Goal: Use online tool/utility: Use online tool/utility

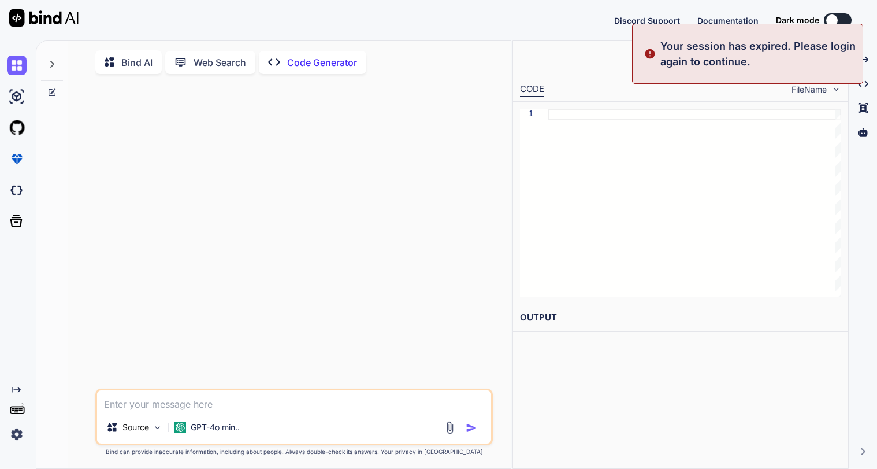
type textarea "x"
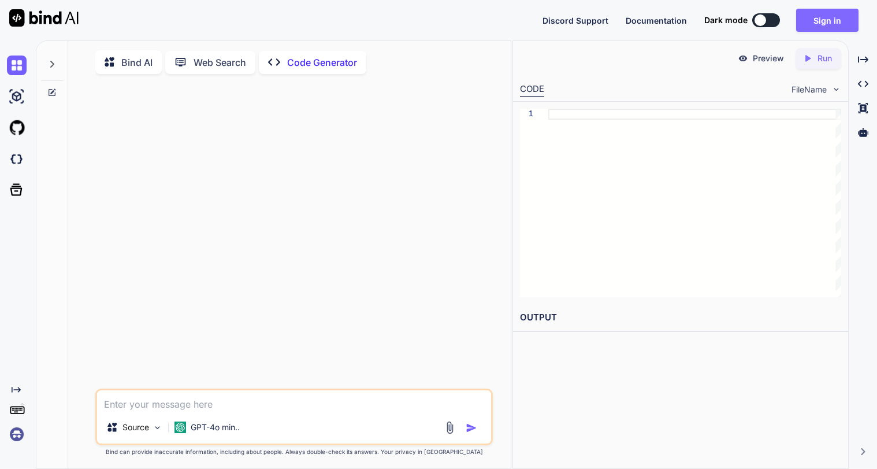
click at [834, 16] on button "Sign in" at bounding box center [827, 20] width 62 height 23
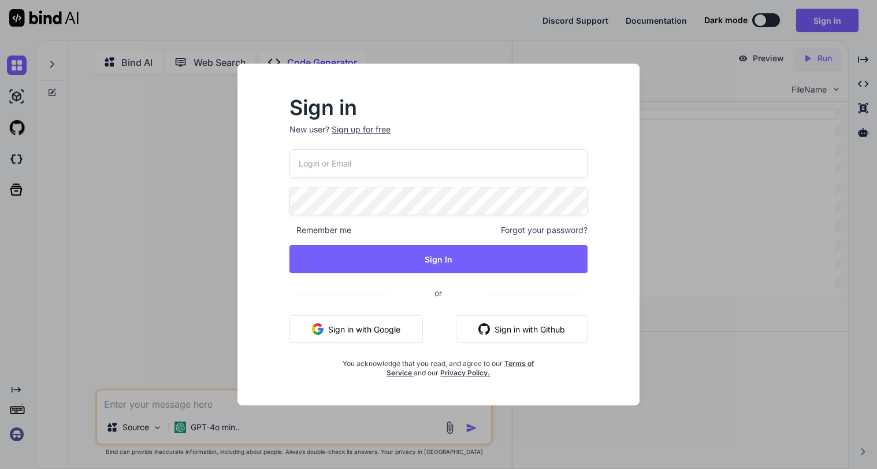
click at [400, 166] on input "email" at bounding box center [438, 163] width 298 height 28
type input "[EMAIL_ADDRESS][DOMAIN_NAME]"
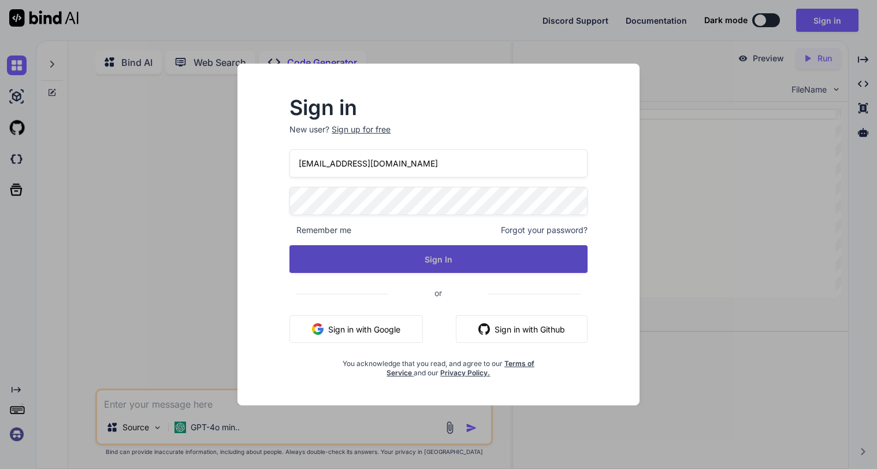
click at [473, 252] on button "Sign In" at bounding box center [438, 259] width 298 height 28
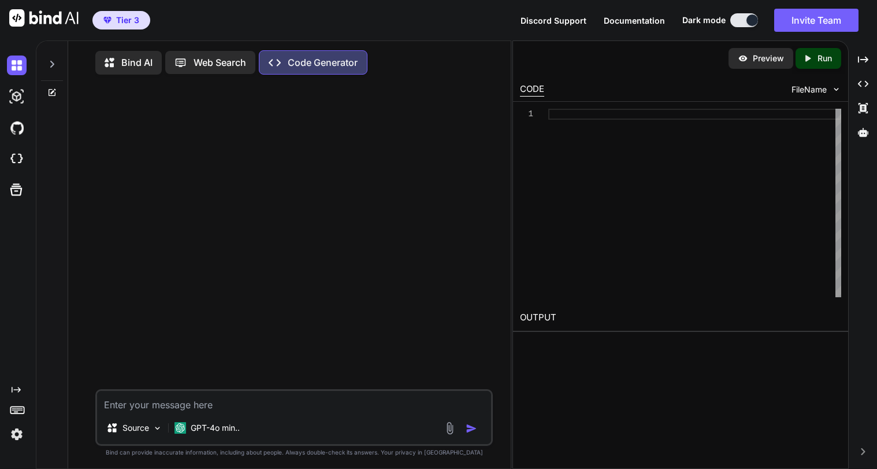
click at [330, 61] on p "Code Generator" at bounding box center [323, 62] width 70 height 14
click at [57, 61] on div at bounding box center [52, 61] width 22 height 40
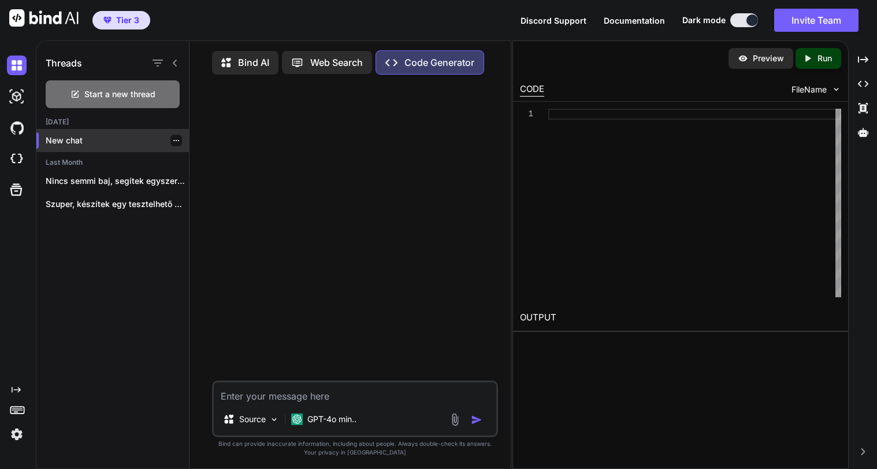
click at [59, 136] on p "New chat" at bounding box center [117, 141] width 143 height 12
click at [272, 424] on img at bounding box center [274, 419] width 10 height 10
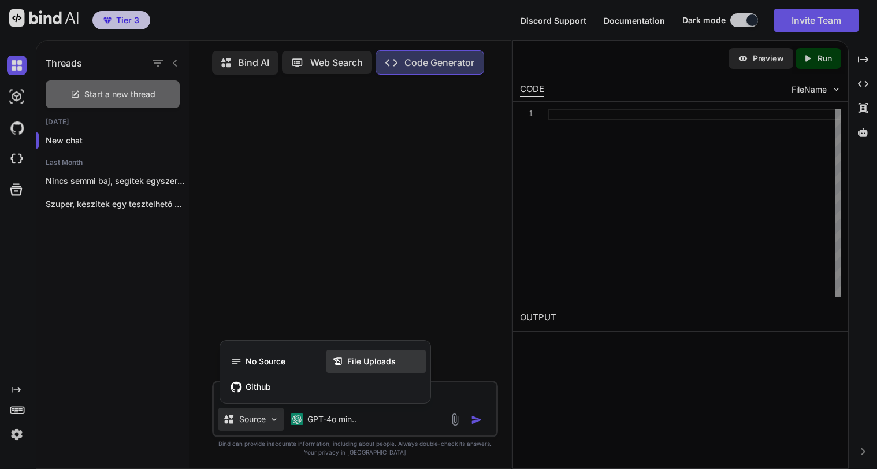
click at [374, 367] on span "File Uploads" at bounding box center [371, 361] width 49 height 12
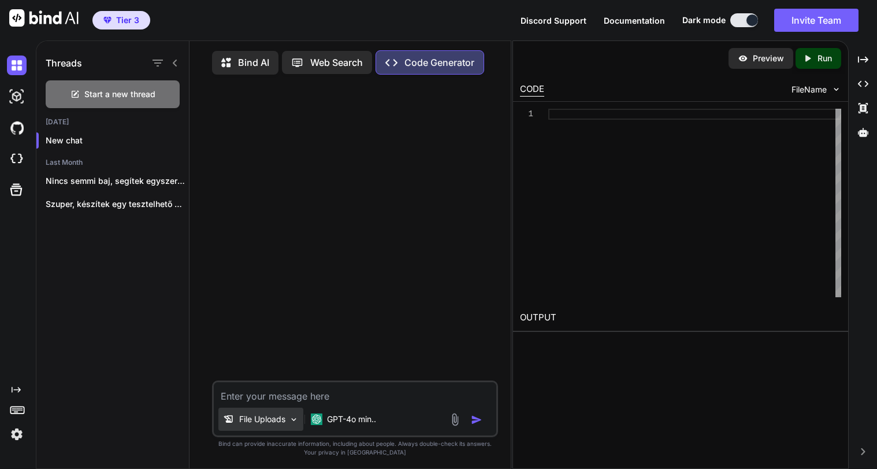
click at [292, 424] on img at bounding box center [294, 419] width 10 height 10
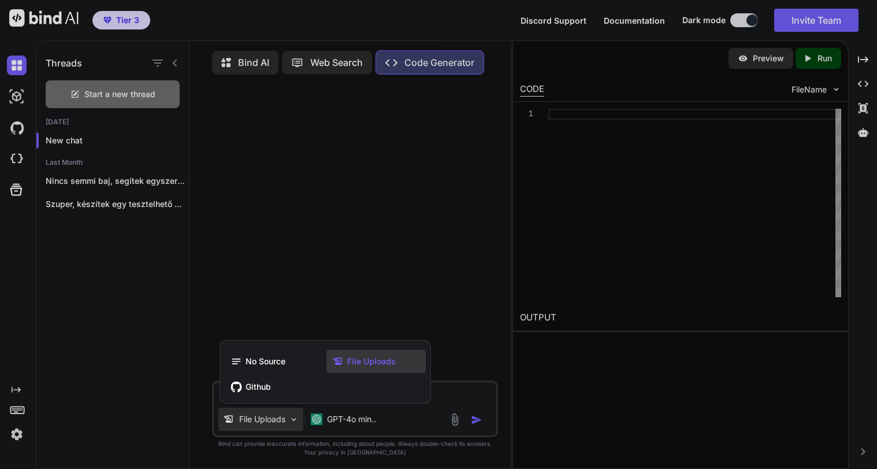
click at [374, 367] on span "File Uploads" at bounding box center [371, 361] width 49 height 12
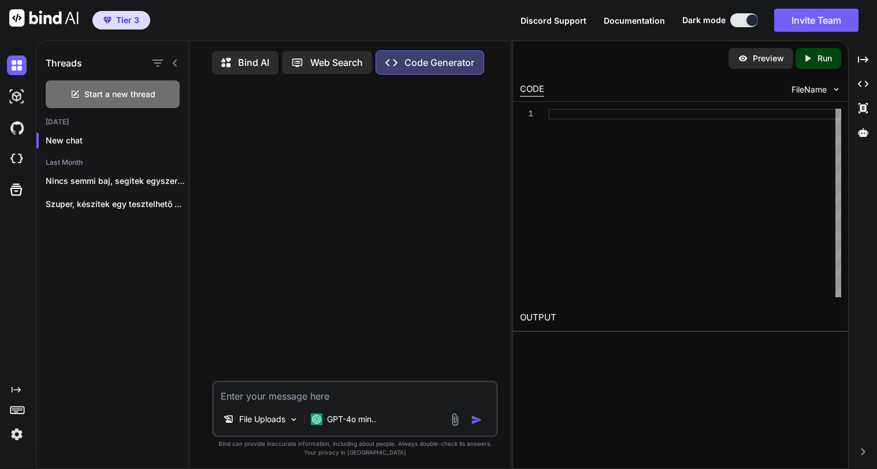
click at [454, 426] on img at bounding box center [454, 418] width 13 height 13
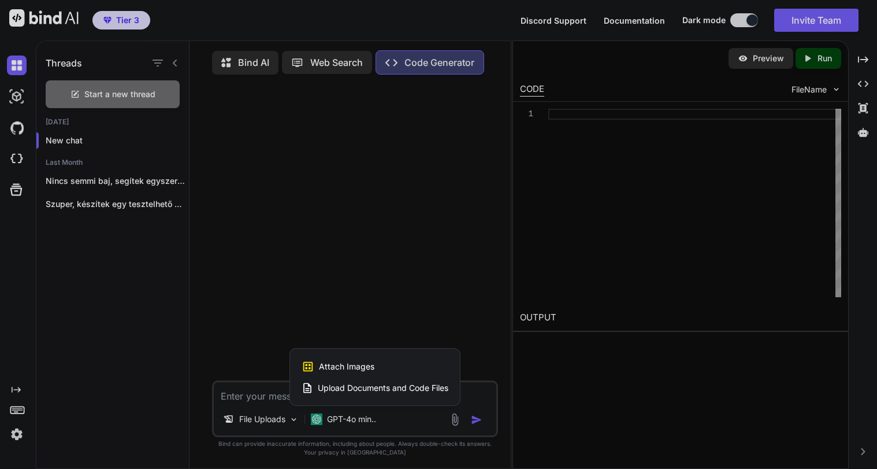
click at [369, 393] on span "Upload Documents and Code Files" at bounding box center [383, 388] width 131 height 12
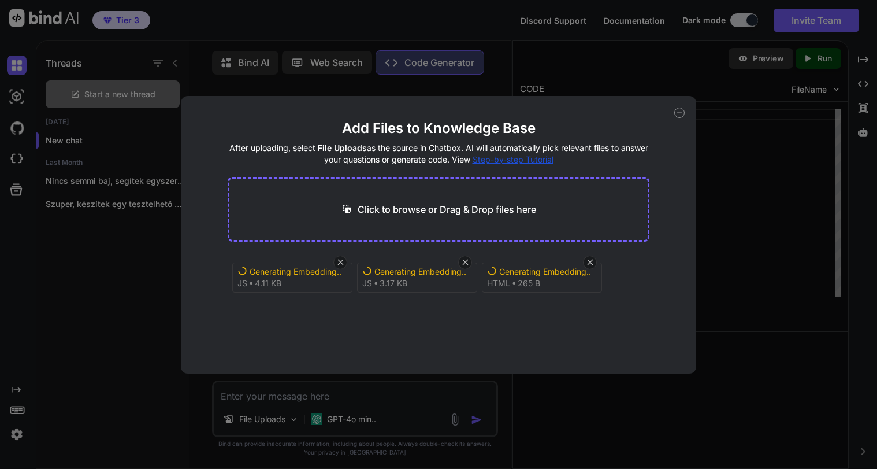
click at [415, 272] on div "Generating Embedding..." at bounding box center [420, 272] width 92 height 12
click at [677, 112] on icon at bounding box center [679, 112] width 10 height 10
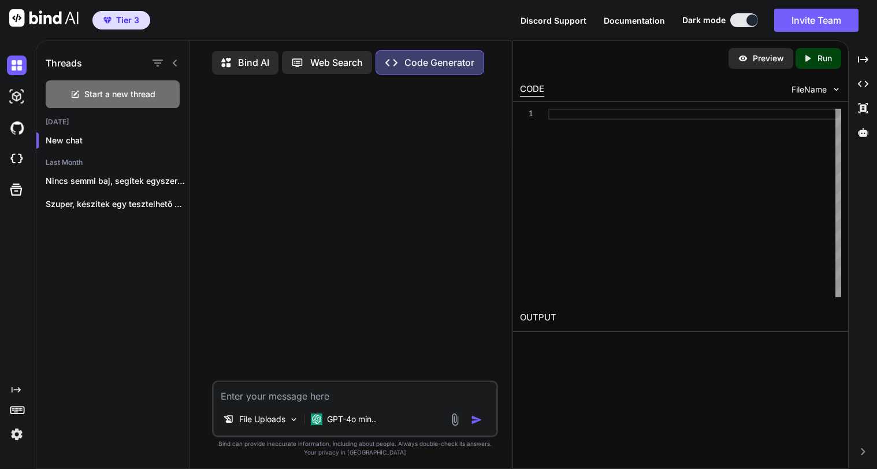
click at [282, 403] on textarea at bounding box center [355, 392] width 282 height 21
type textarea "x"
type textarea "M"
type textarea "x"
type textarea "Me"
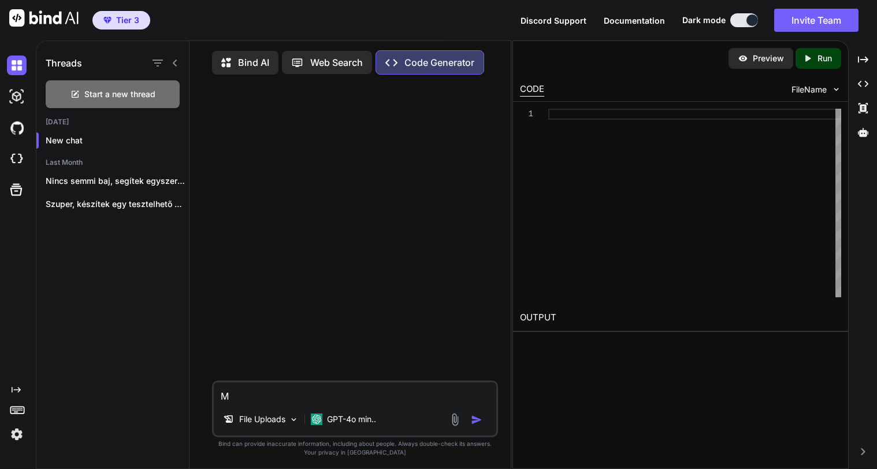
type textarea "x"
type textarea "[PERSON_NAME]"
type textarea "x"
type textarea "[PERSON_NAME]"
type textarea "x"
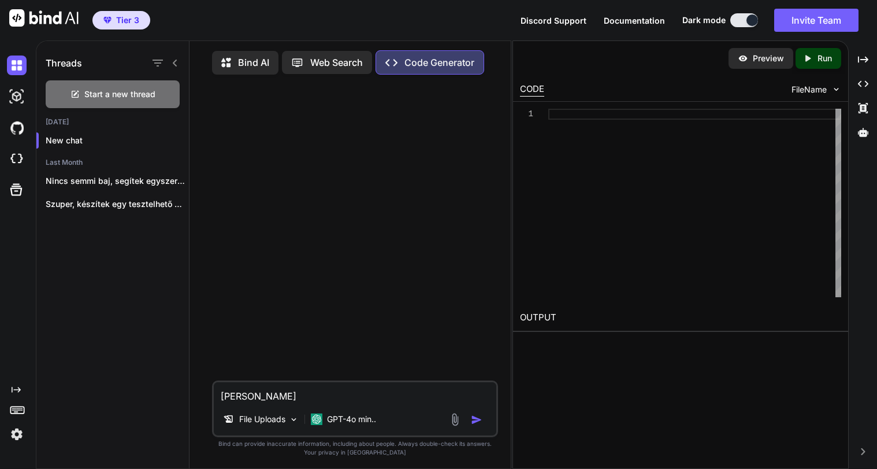
type textarea "[PERSON_NAME]"
type textarea "x"
type textarea "Meg tu"
type textarea "x"
type textarea "Meg tud"
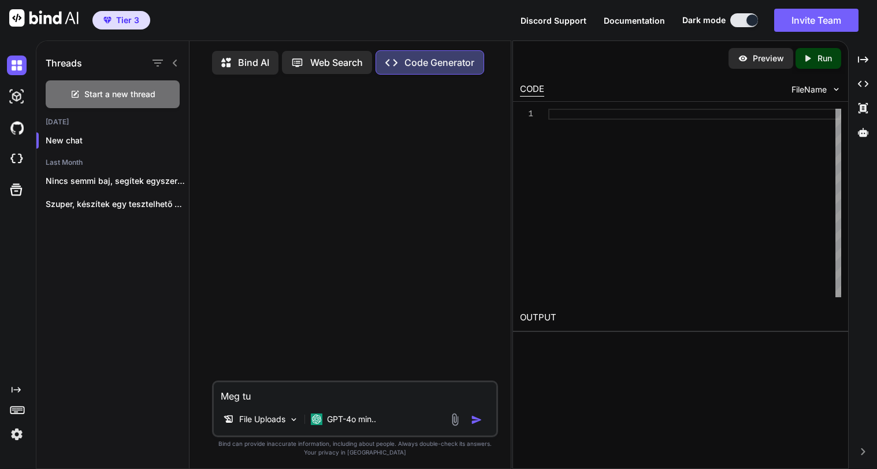
type textarea "x"
type textarea "Meg tudo"
type textarea "x"
type textarea "Meg tudod"
type textarea "x"
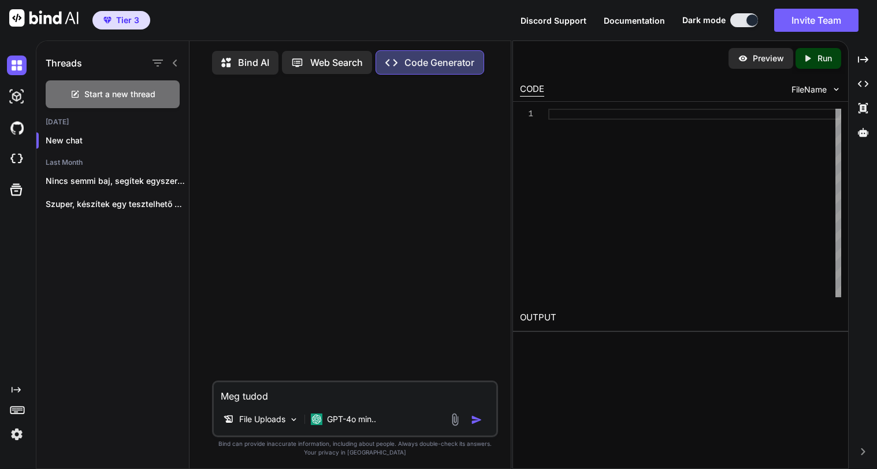
type textarea "Meg tudod"
type textarea "x"
type textarea "Meg tudod v"
type textarea "x"
type textarea "Meg tudod vi"
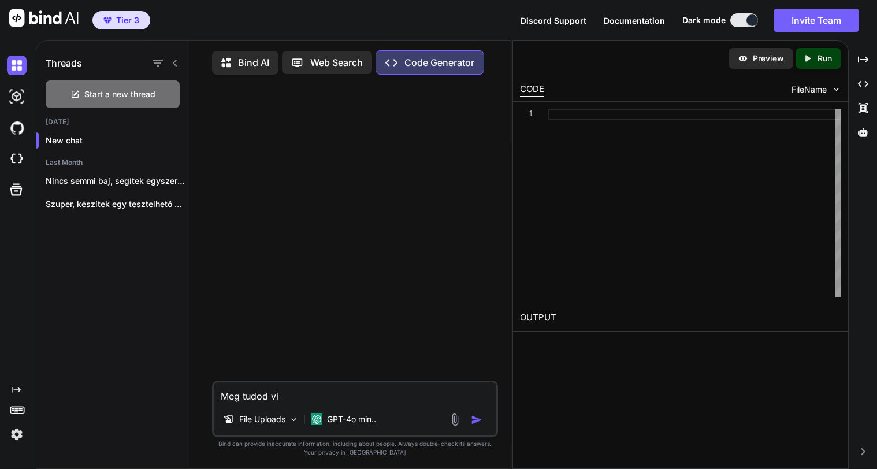
type textarea "x"
type textarea "Meg tudod viz"
type textarea "x"
type textarea "Meg tudod vizz"
type textarea "x"
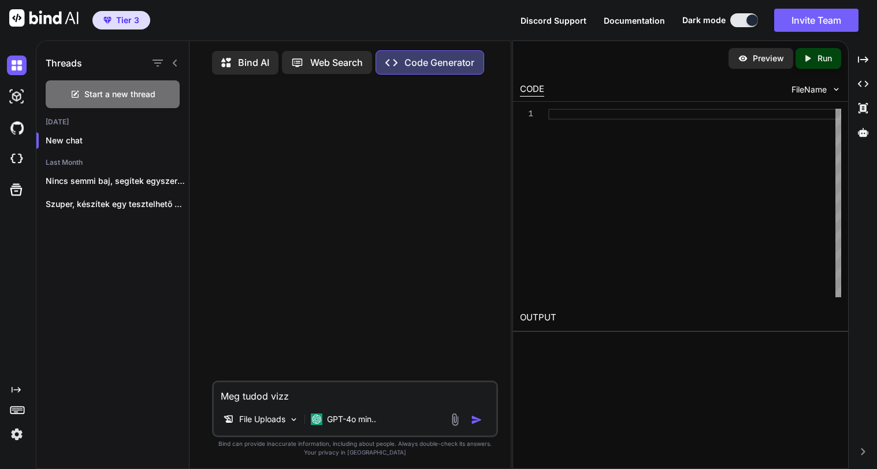
type textarea "Meg tudod viz"
type textarea "x"
type textarea "Meg tudod vizs"
type textarea "x"
type textarea "Meg tudod vizsg"
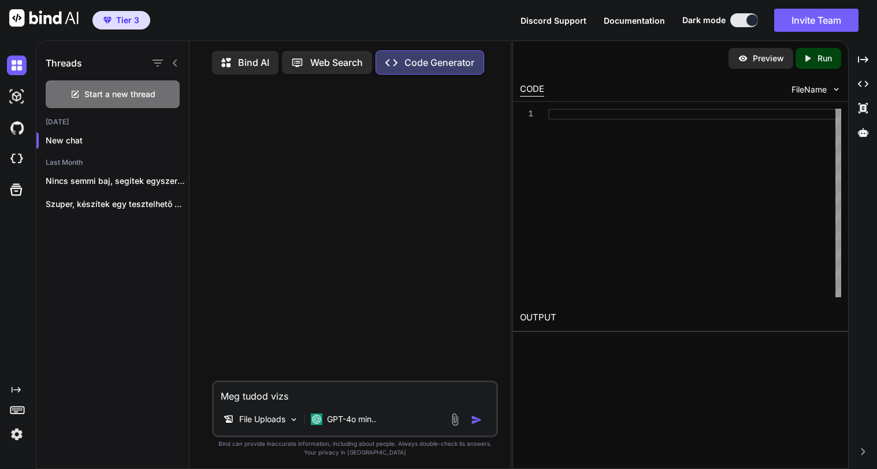
type textarea "x"
type textarea "Meg tudod vizsgá"
type textarea "x"
type textarea "Meg tudod vizsgál"
type textarea "x"
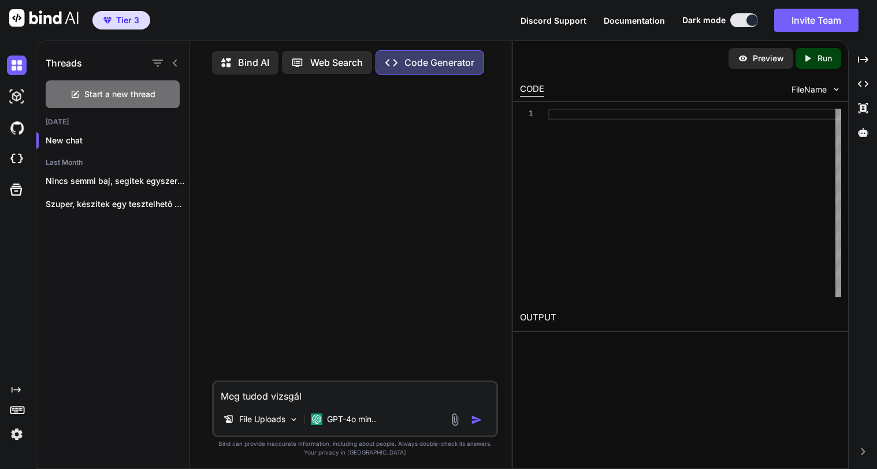
type textarea "Meg tudod vizsgáln"
type textarea "x"
type textarea "Meg tudod vizsgálni"
type textarea "x"
type textarea "Meg tudod vizsgálni"
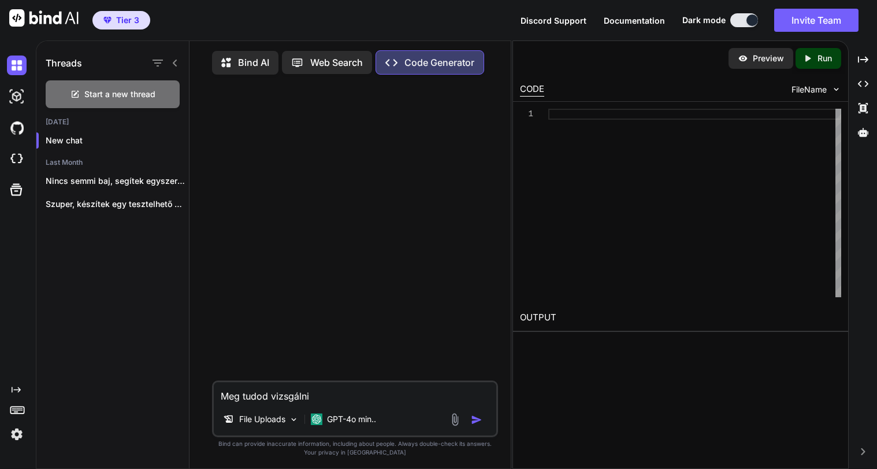
type textarea "x"
type textarea "Meg tudod vizsgálni a"
type textarea "x"
type textarea "Meg tudod vizsgálni a"
type textarea "x"
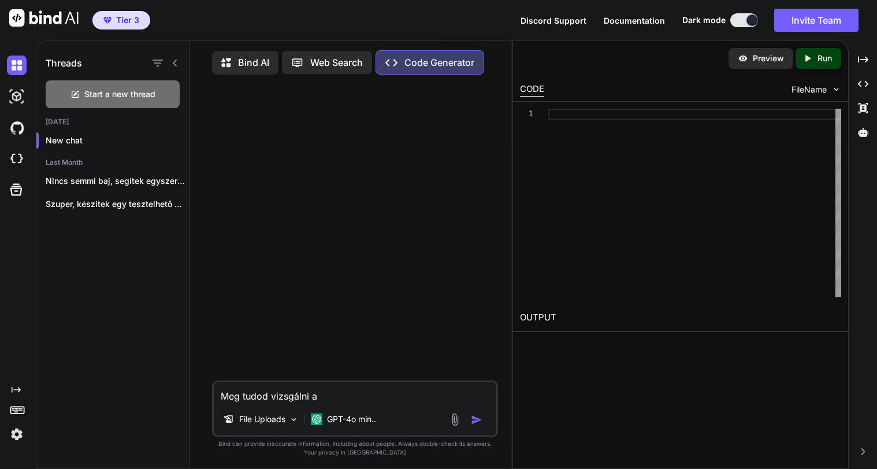
type textarea "Meg tudod vizsgálni a f"
type textarea "x"
type textarea "Meg tudod vizsgálni a fe"
type textarea "x"
type textarea "Meg tudod vizsgálni a fel"
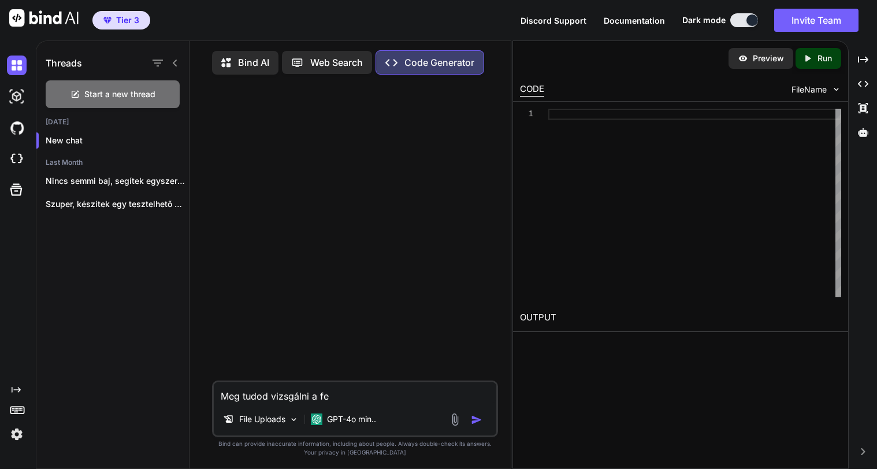
type textarea "x"
type textarea "Meg tudod vizsgálni a felt"
type textarea "x"
type textarea "Meg tudod vizsgálni a feltö"
type textarea "x"
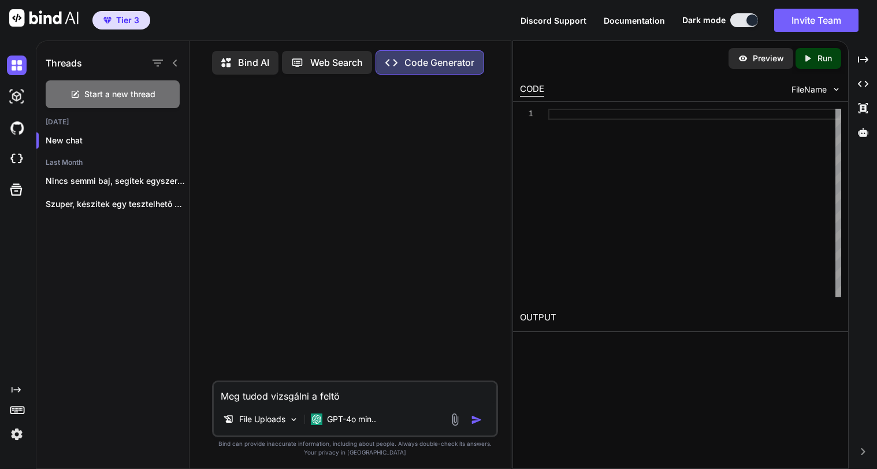
type textarea "Meg tudod vizsgálni a feltöl"
type textarea "x"
type textarea "Meg tudod vizsgálni a feltölt"
type textarea "x"
type textarea "Meg tudod vizsgálni a feltöltt"
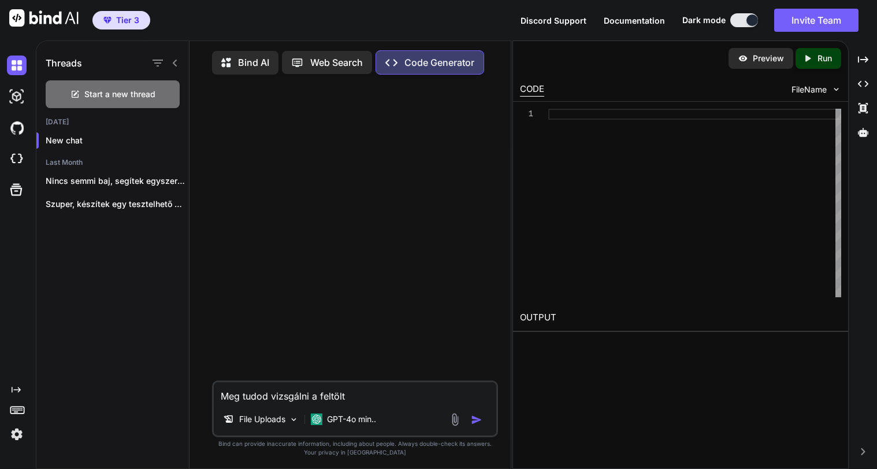
type textarea "x"
type textarea "Meg tudod vizsgálni a feltölttö"
type textarea "x"
type textarea "Meg tudod vizsgálni a feltöltt"
type textarea "x"
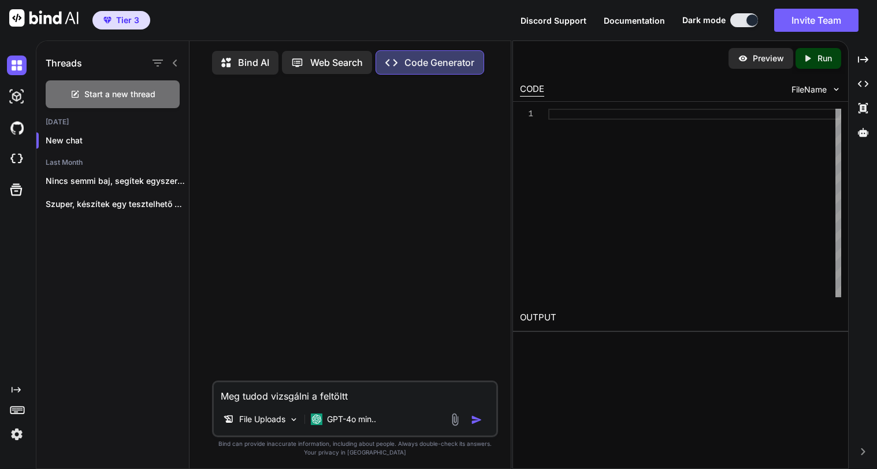
type textarea "Meg tudod vizsgálni a feltölt"
type textarea "x"
type textarea "Meg tudod vizsgálni a feltöltö"
type textarea "x"
type textarea "Meg tudod vizsgálni a feltöltöt"
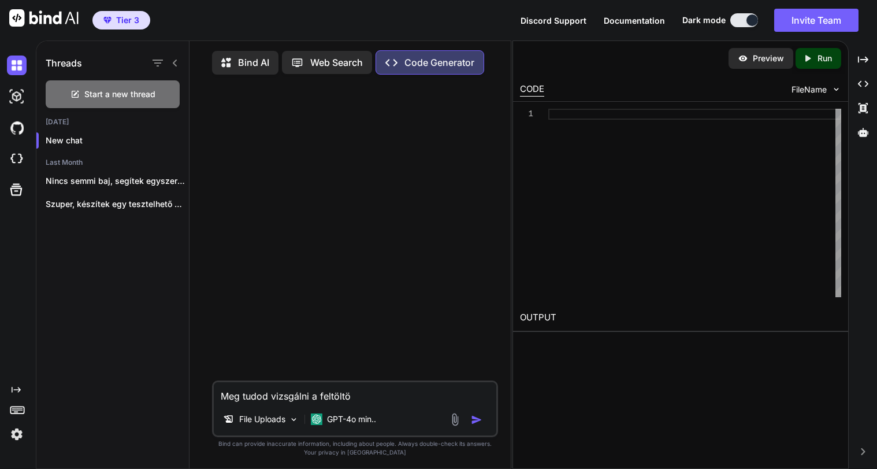
type textarea "x"
type textarea "Meg tudod vizsgálni a feltöltött"
type textarea "x"
type textarea "Meg tudod vizsgálni a feltöltött"
type textarea "x"
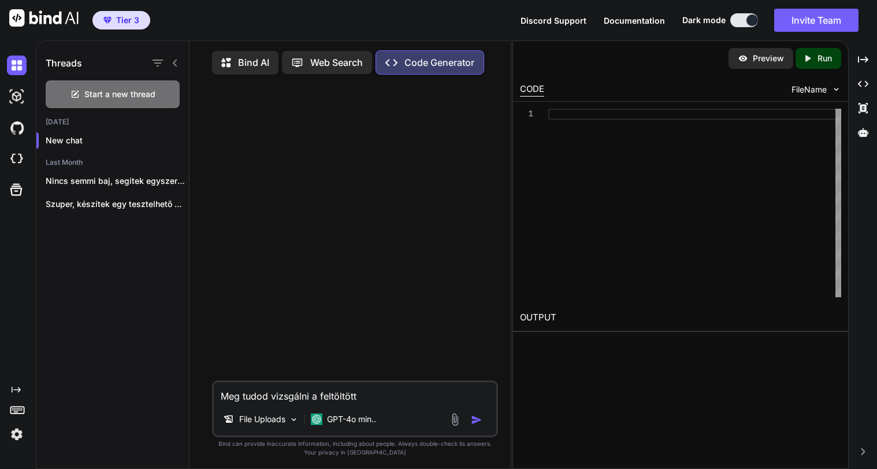
type textarea "Meg tudod vizsgálni a feltöltött C"
type textarea "x"
type textarea "Meg tudod vizsgálni a feltöltött Cr"
type textarea "x"
type textarea "Meg tudod vizsgálni a feltöltött Cre"
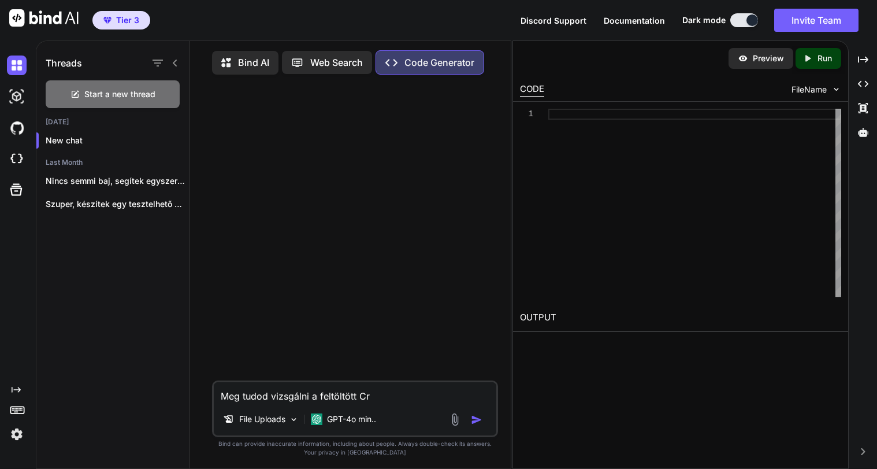
type textarea "x"
type textarea "Meg tudod vizsgálni a feltöltött Crea"
type textarea "x"
type textarea "Meg tudod vizsgálni a feltöltött Cread"
type textarea "x"
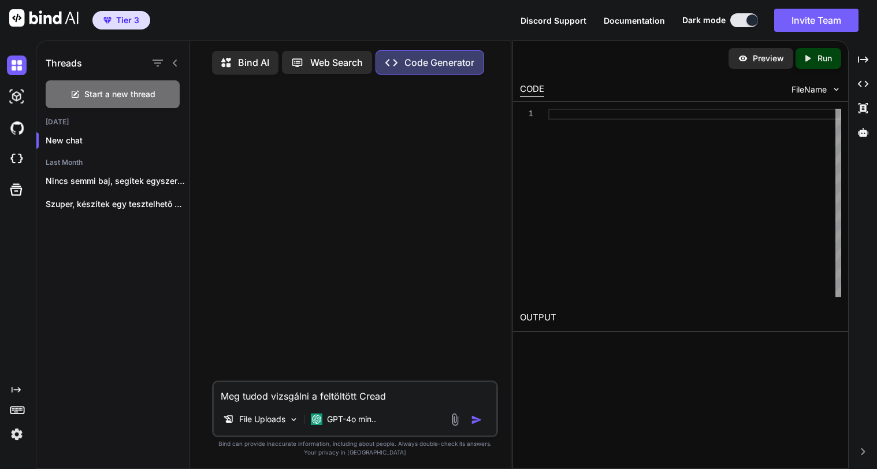
type textarea "Meg tudod vizsgálni a feltöltött Crea"
type textarea "x"
type textarea "Meg tudod vizsgálni a feltöltött Cre"
type textarea "x"
type textarea "Meg tudod vizsgálni a feltöltött [PERSON_NAME]"
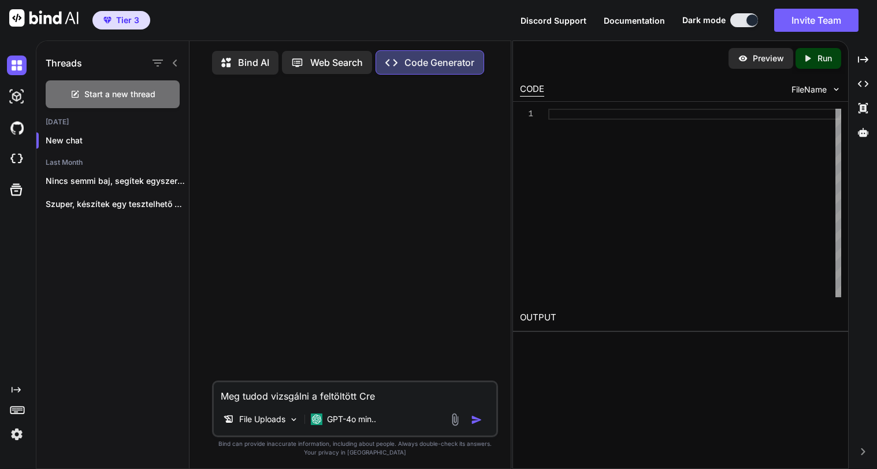
type textarea "x"
type textarea "Meg tudod vizsgálni a feltöltött [PERSON_NAME]"
type textarea "x"
type textarea "Meg tudod vizsgálni a feltöltött [PERSON_NAME]"
type textarea "x"
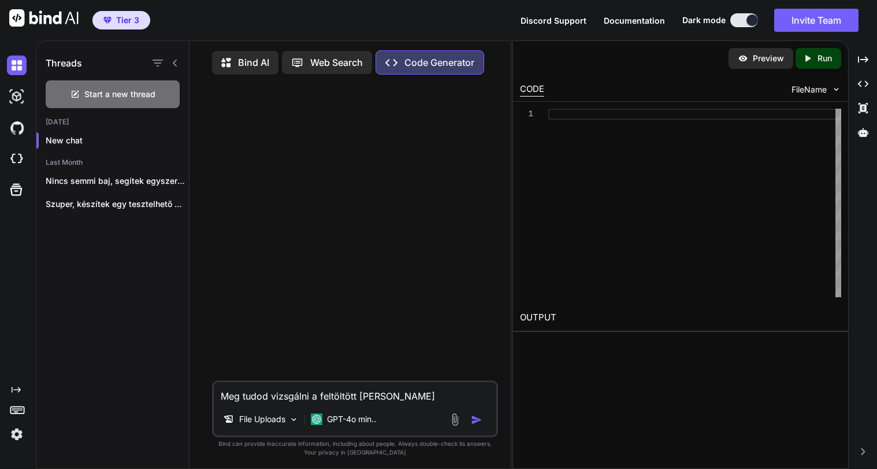
type textarea "Meg tudod vizsgálni a feltöltött Cretive"
type textarea "x"
type textarea "Meg tudod vizsgálni a feltöltött Cretive"
type textarea "x"
type textarea "Meg tudod vizsgálni a feltöltött Cretive"
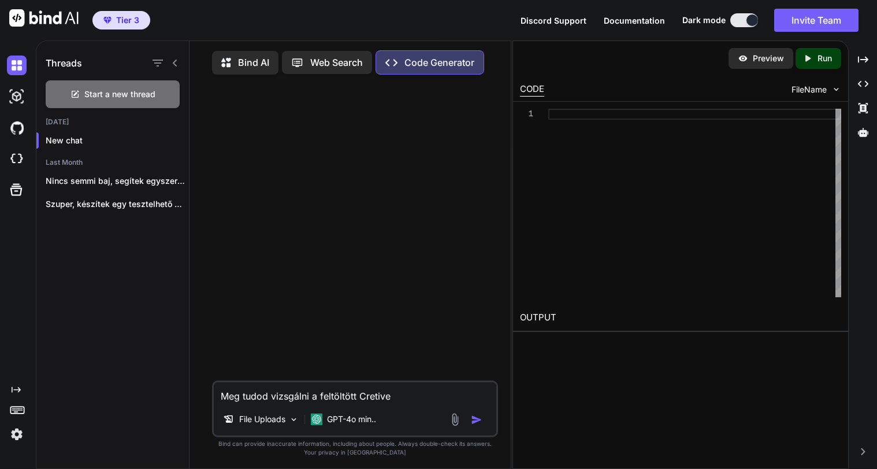
type textarea "x"
type textarea "Meg tudod vizsgálni a feltöltött [PERSON_NAME]"
type textarea "x"
type textarea "Meg tudod vizsgálni a feltöltött [PERSON_NAME]"
type textarea "x"
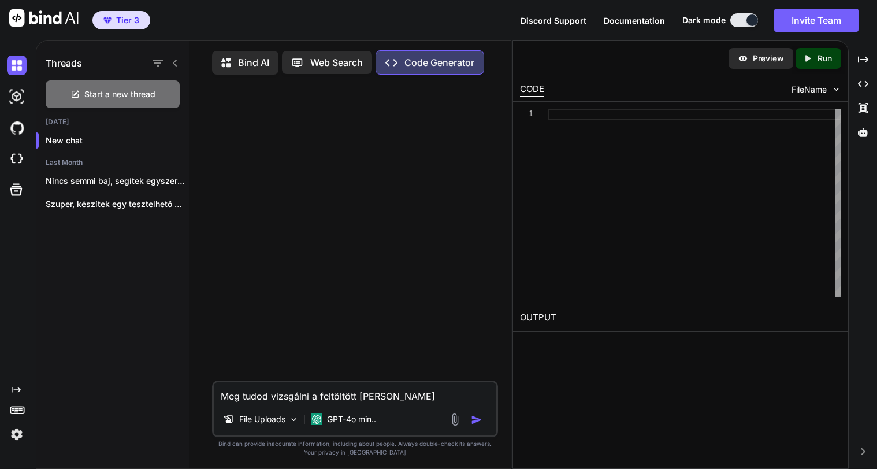
type textarea "Meg tudod vizsgálni a feltöltött [PERSON_NAME]"
type textarea "x"
type textarea "Meg tudod vizsgálni a feltöltött Cre"
type textarea "x"
type textarea "Meg tudod vizsgálni a feltöltött Crea"
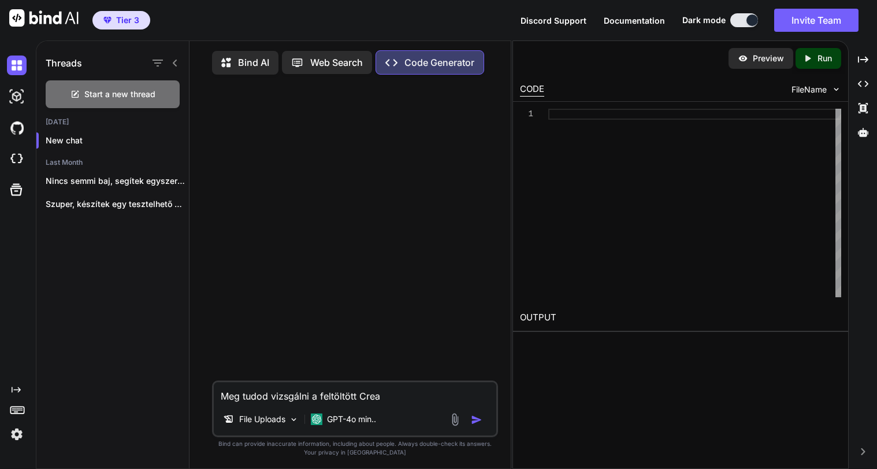
type textarea "x"
type textarea "Meg tudod vizsgálni a feltöltött Creat"
type textarea "x"
type textarea "Meg tudod vizsgálni a feltöltött Creati"
type textarea "x"
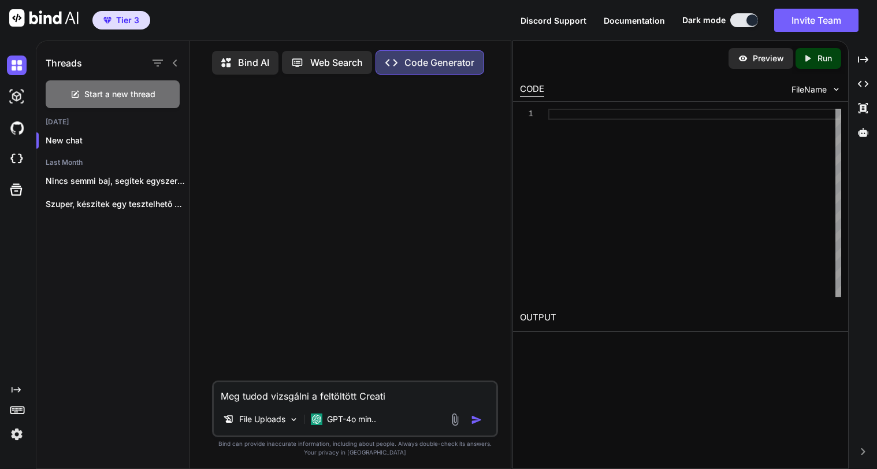
type textarea "Meg tudod vizsgálni a feltöltött Creativ"
type textarea "x"
type textarea "Meg tudod vizsgálni a feltöltött Creative"
type textarea "x"
type textarea "Meg tudod vizsgálni a feltöltött Creative"
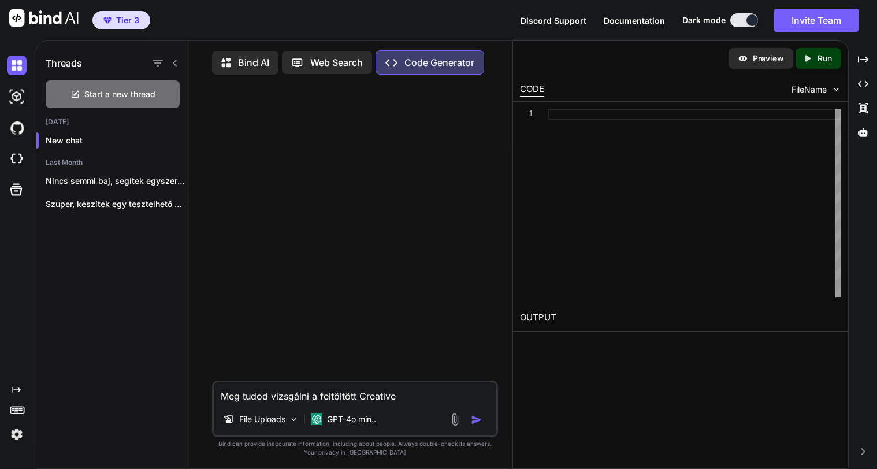
type textarea "x"
type textarea "Meg tudod vizsgálni a feltöltött Creative c"
type textarea "x"
type textarea "Meg tudod vizsgálni a feltöltött Creative co"
type textarea "x"
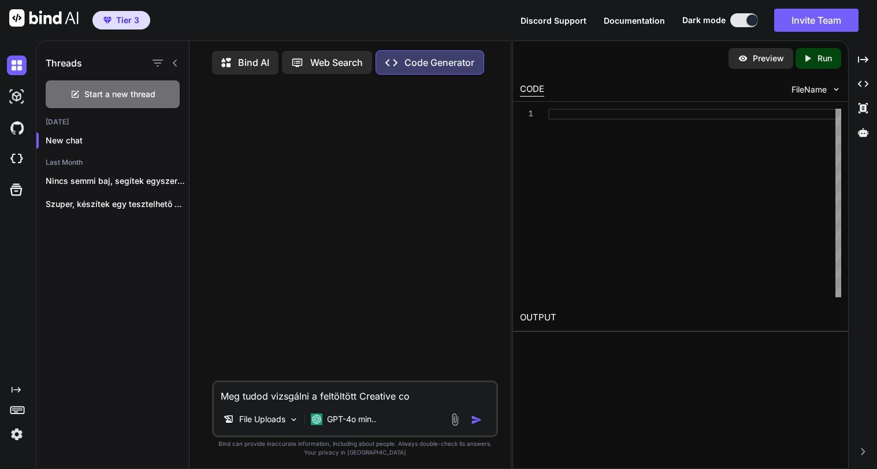
type textarea "Meg tudod vizsgálni a feltöltött Creative cod"
type textarea "x"
type textarea "Meg tudod vizsgálni a feltöltött Creative codi"
type textarea "x"
type textarea "Meg tudod vizsgálni a feltöltött Creative codin"
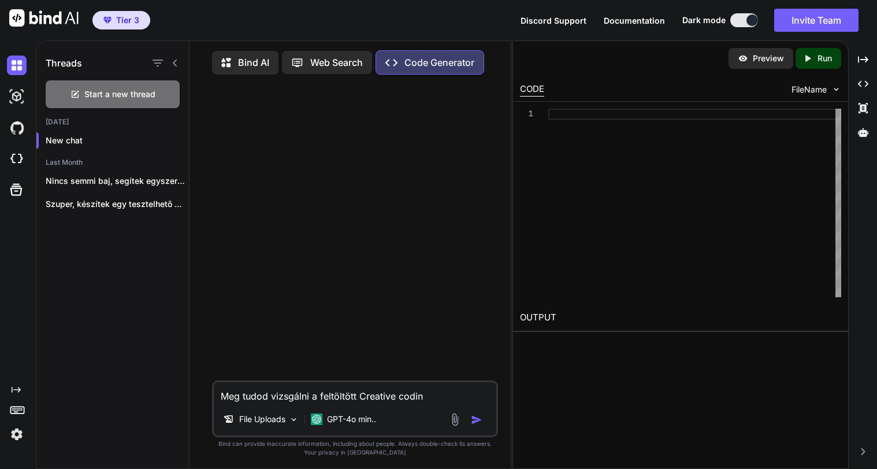
type textarea "x"
type textarea "Meg tudod vizsgálni a feltöltött Creative coding"
type textarea "x"
type textarea "Meg tudod vizsgálni a feltöltött Creative coding"
type textarea "x"
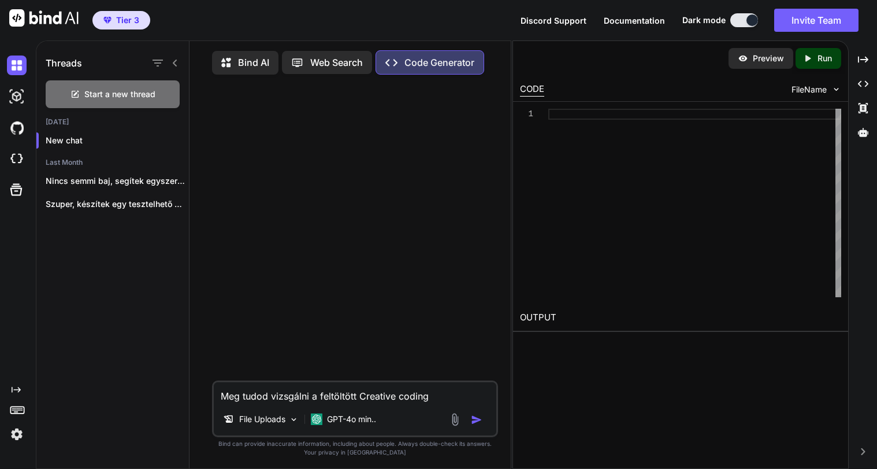
type textarea "Meg tudod vizsgálni a feltöltött Creative coding a"
type textarea "x"
type textarea "Meg tudod vizsgálni a feltöltött Creative coding an"
type textarea "x"
type textarea "Meg tudod vizsgálni a feltöltött Creative coding any"
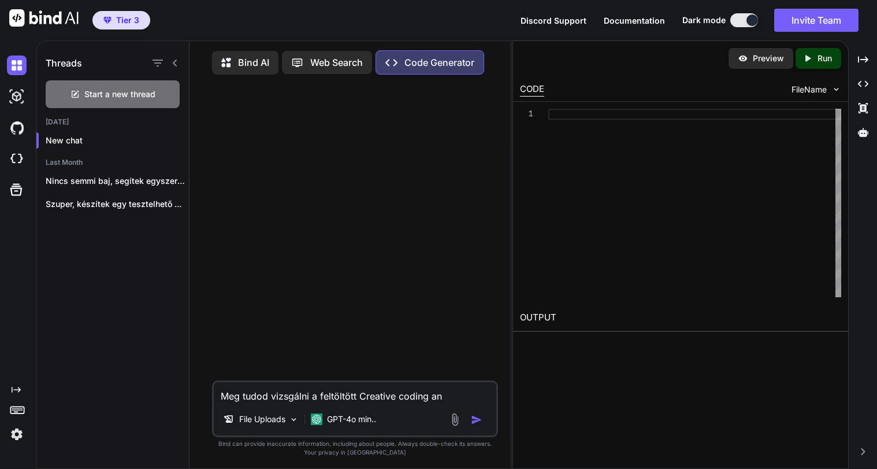
type textarea "x"
type textarea "Meg tudod vizsgálni a feltöltött Creative coding anya"
type textarea "x"
type textarea "Meg tudod vizsgálni a feltöltött Creative coding anyat"
type textarea "x"
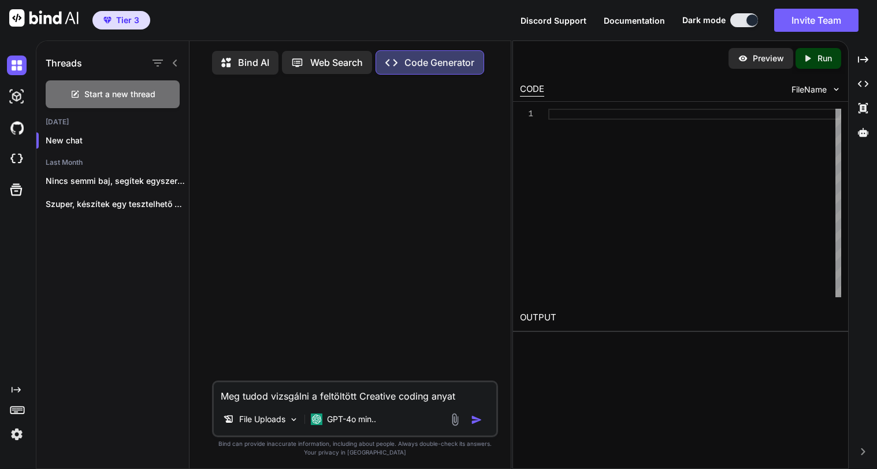
type textarea "Meg tudod vizsgálni a feltöltött Creative coding anya"
type textarea "x"
type textarea "Meg tudod vizsgálni a feltöltött Creative coding anyao"
type textarea "x"
type textarea "Meg tudod vizsgálni a feltöltött Creative coding anyaot"
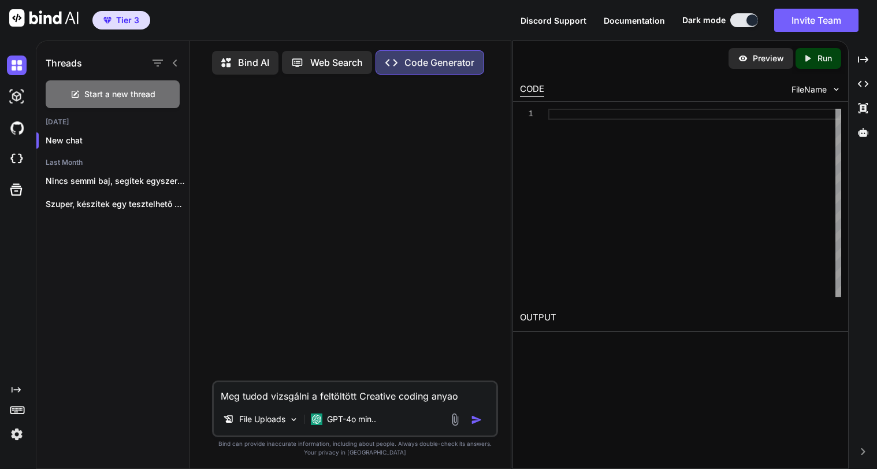
type textarea "x"
type textarea "[PERSON_NAME] tudod vizsgálni a feltöltött Creative coding anyaot?"
type textarea "x"
type textarea "Meg tudod vizsgálni a feltöltött Creative coding anyaot"
type textarea "x"
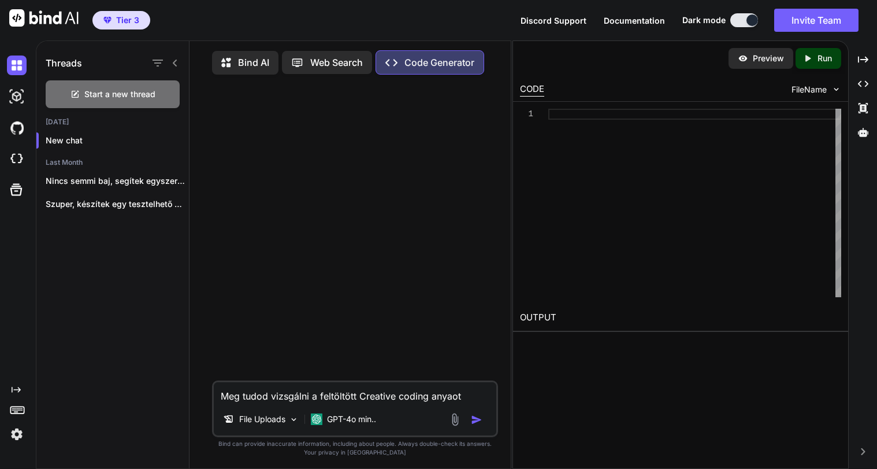
type textarea "Meg tudod vizsgálni a feltöltött Creative coding anyao"
type textarea "x"
type textarea "Meg tudod vizsgálni a feltöltött Creative coding anya"
type textarea "x"
type textarea "Meg tudod vizsgálni a feltöltött Creative coding any"
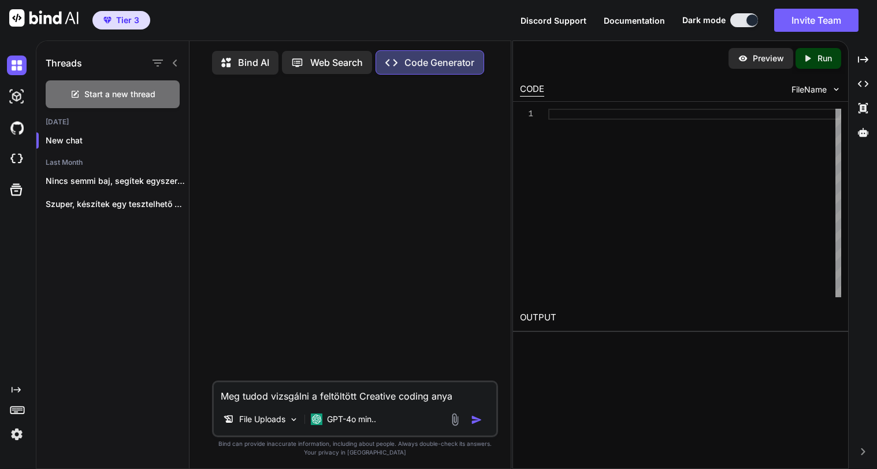
type textarea "x"
type textarea "Meg tudod vizsgálni a feltöltött Creative coding an"
type textarea "x"
type textarea "Meg tudod vizsgálni a feltöltött Creative coding a"
type textarea "x"
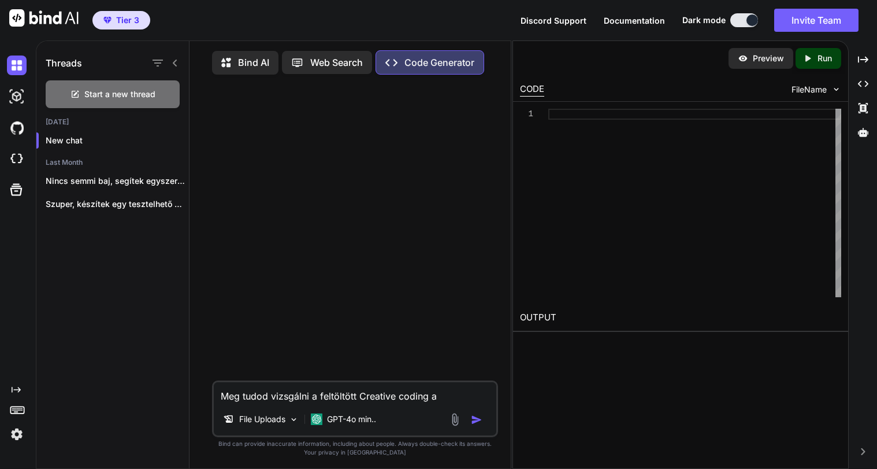
type textarea "Meg tudod vizsgálni a feltöltött Creative coding"
type textarea "x"
type textarea "Meg tudod vizsgálni a feltöltött Creative coding j"
type textarea "x"
type textarea "Meg tudod vizsgálni a feltöltött Creative coding jó"
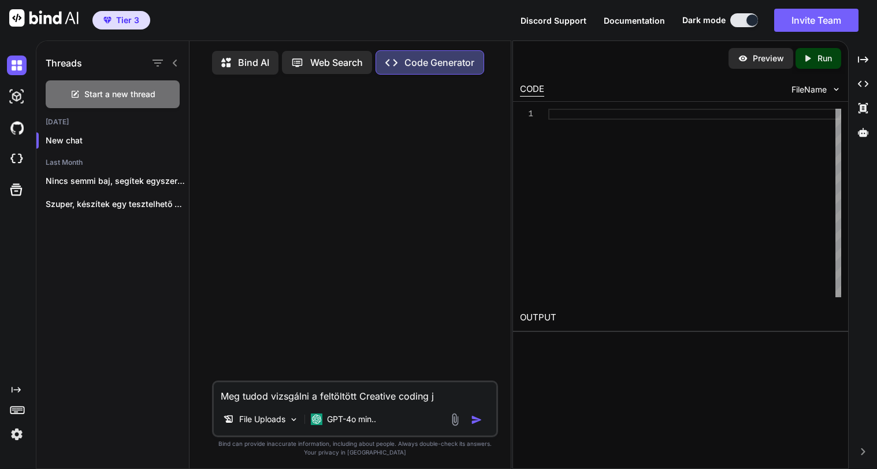
type textarea "x"
type textarea "Meg tudod vizsgálni a feltöltött Creative coding jód"
type textarea "x"
type textarea "Meg tudod vizsgálni a feltöltött Creative coding jó"
type textarea "x"
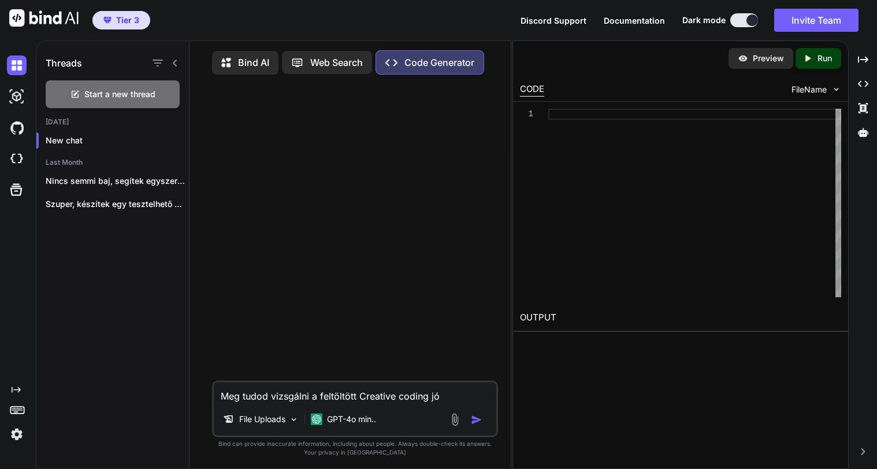
type textarea "Meg tudod vizsgálni a feltöltött Creative coding j"
type textarea "x"
type textarea "Meg tudod vizsgálni a feltöltött Creative coding"
type textarea "x"
type textarea "Meg tudod vizsgálni a feltöltött Creative coding k"
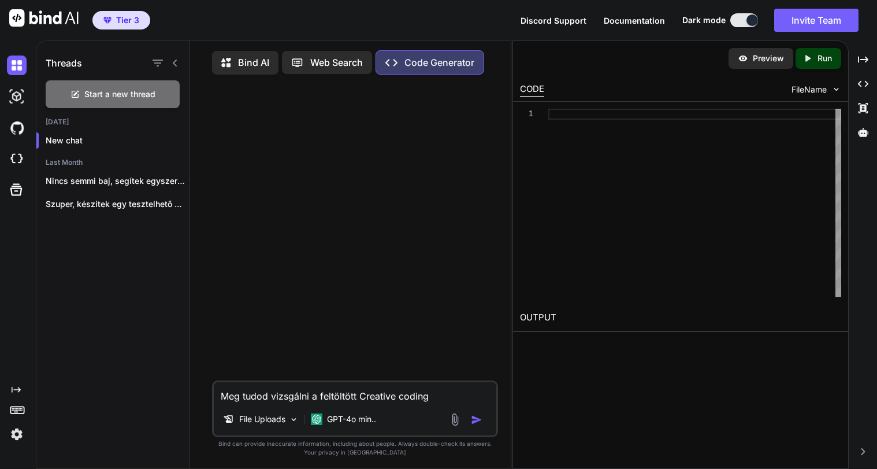
type textarea "x"
type textarea "Meg tudod vizsgálni a feltöltött Creative coding kó"
type textarea "x"
type textarea "Meg tudod vizsgálni a feltöltött Creative coding kód"
type textarea "x"
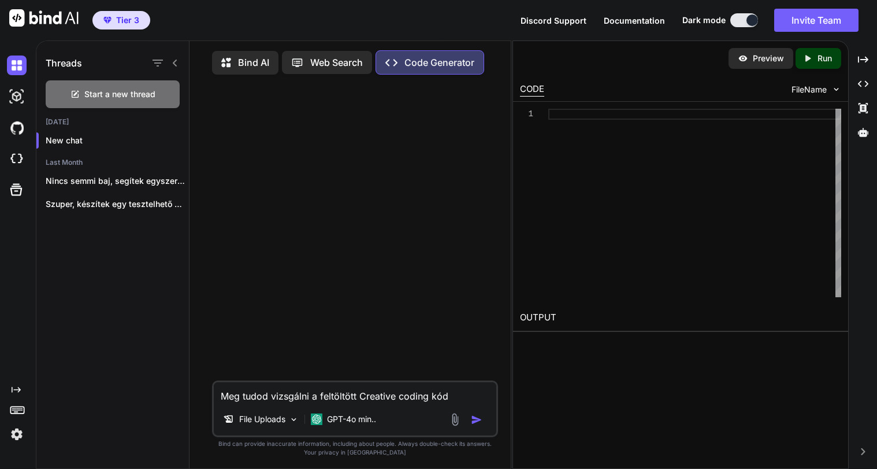
type textarea "Meg tudod vizsgálni a feltöltött Creative coding kódo"
type textarea "x"
type textarea "Meg tudod vizsgálni a feltöltött Creative coding kódok"
type textarea "x"
type textarea "Meg tudod vizsgálni a feltöltött Creative coding kódoka"
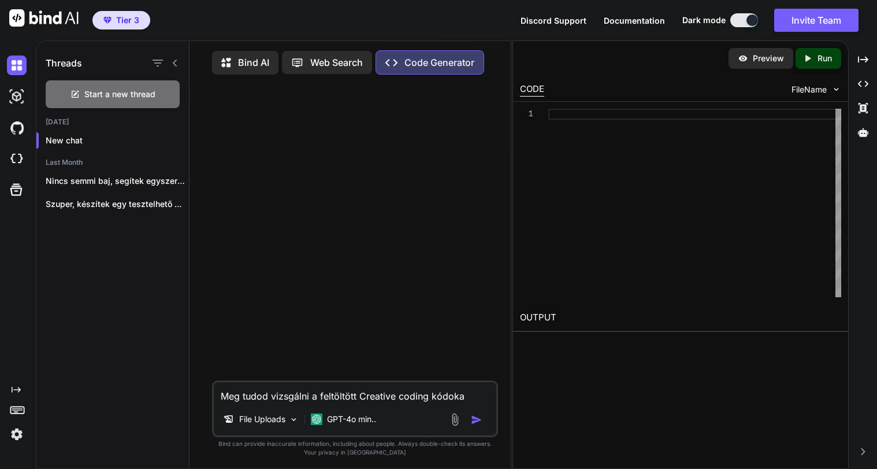
type textarea "x"
type textarea "Meg tudod vizsgálni a feltöltött Creative coding kódokat"
type textarea "x"
type textarea "Meg tudod vizsgálni a feltöltött Creative coding kódokat?"
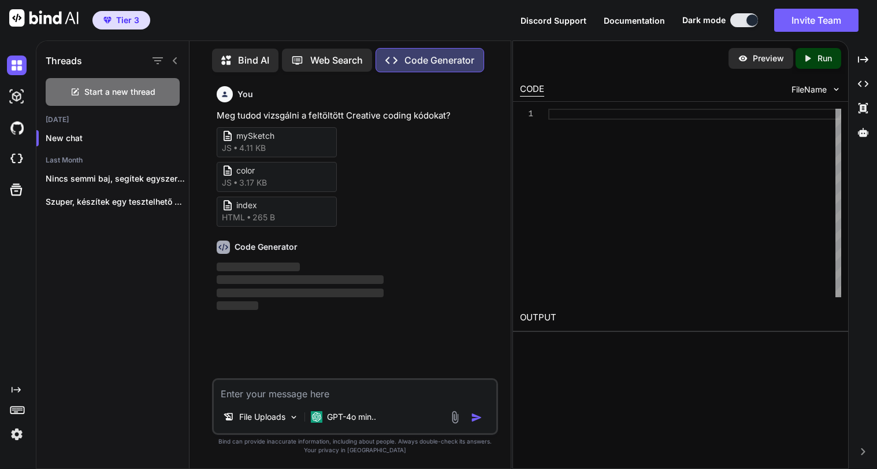
scroll to position [12, 0]
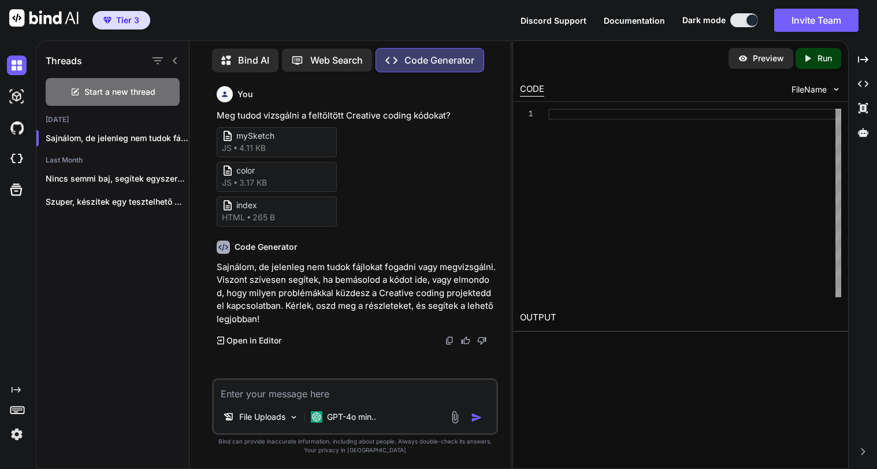
click at [265, 340] on p "Open in Editor" at bounding box center [253, 340] width 55 height 12
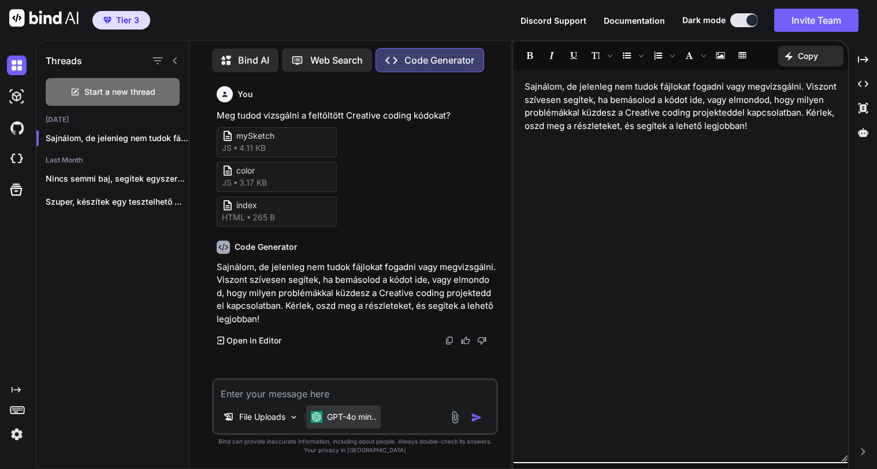
click at [345, 418] on p "GPT-4o min.." at bounding box center [351, 417] width 49 height 12
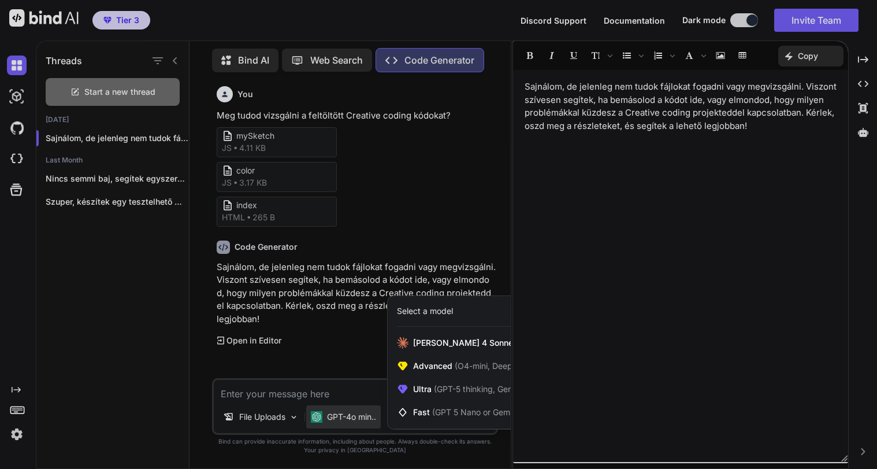
click at [345, 418] on div at bounding box center [438, 234] width 877 height 469
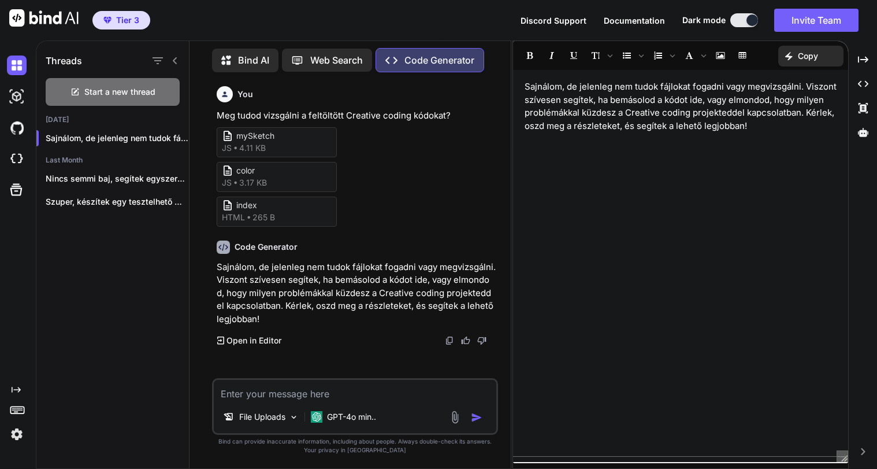
click at [867, 449] on div "Created with Pixso." at bounding box center [862, 451] width 19 height 7
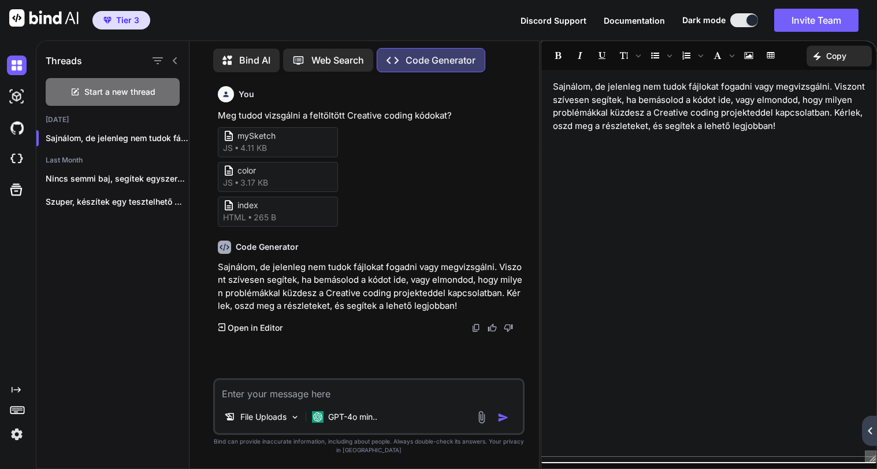
click at [869, 436] on div "Created with Pixso." at bounding box center [869, 430] width 15 height 30
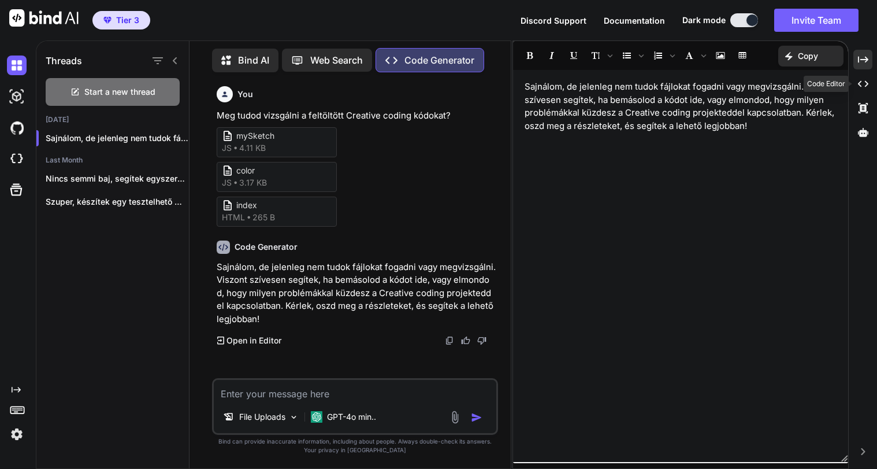
click at [863, 64] on icon "Created with Pixso." at bounding box center [863, 59] width 10 height 10
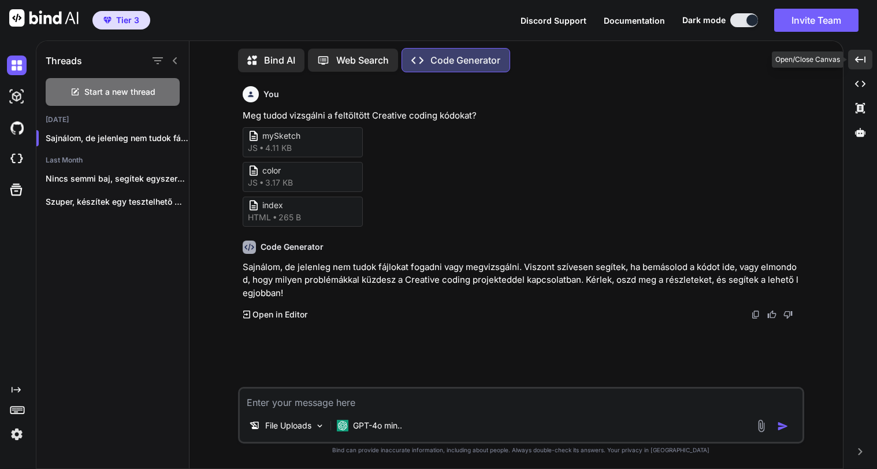
click at [863, 60] on icon "Created with Pixso." at bounding box center [860, 59] width 10 height 10
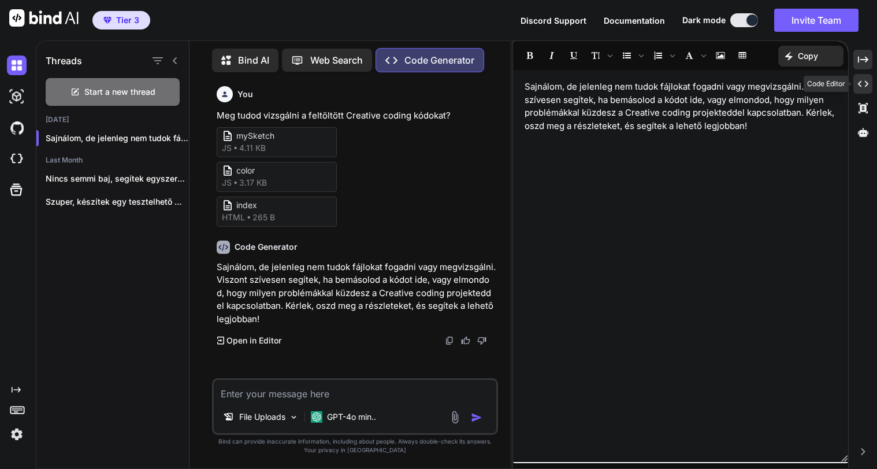
click at [858, 83] on icon "Created with Pixso." at bounding box center [863, 84] width 10 height 10
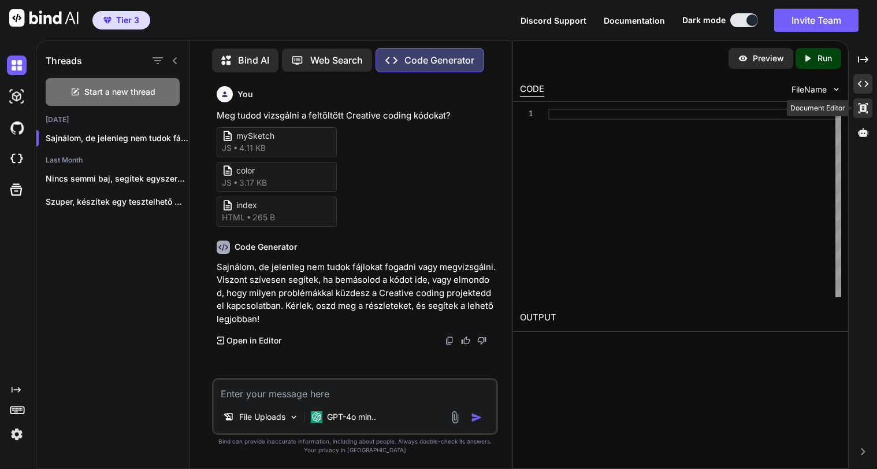
click at [861, 106] on icon at bounding box center [862, 108] width 9 height 10
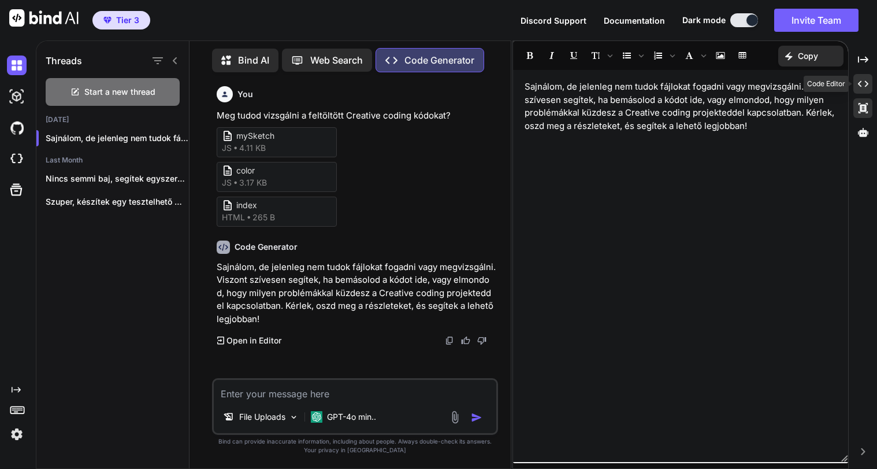
click at [865, 82] on icon at bounding box center [863, 84] width 10 height 6
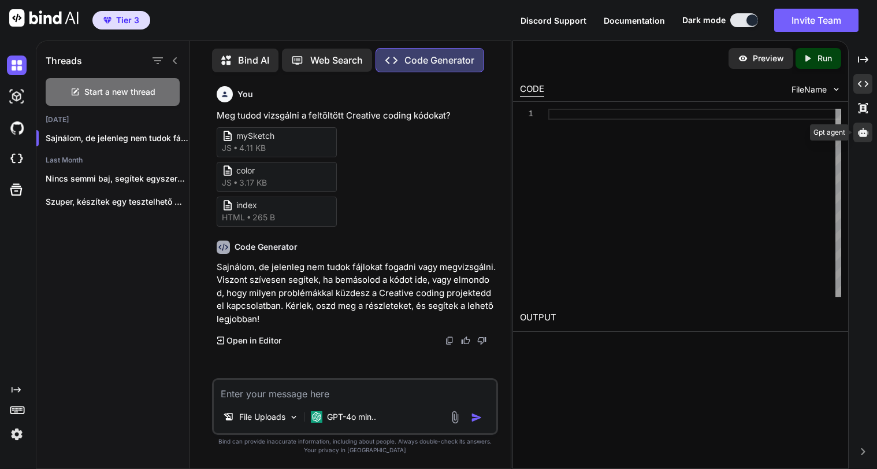
click at [860, 132] on icon at bounding box center [863, 132] width 10 height 9
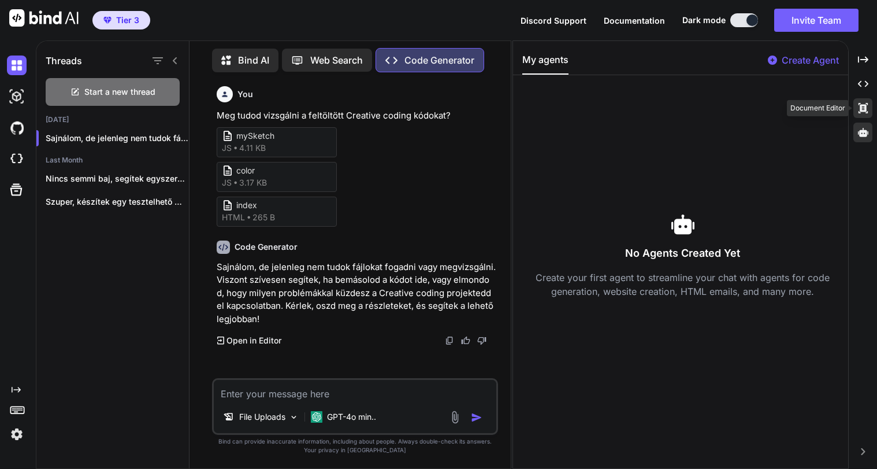
click at [864, 108] on icon "Created with Pixso." at bounding box center [863, 108] width 10 height 10
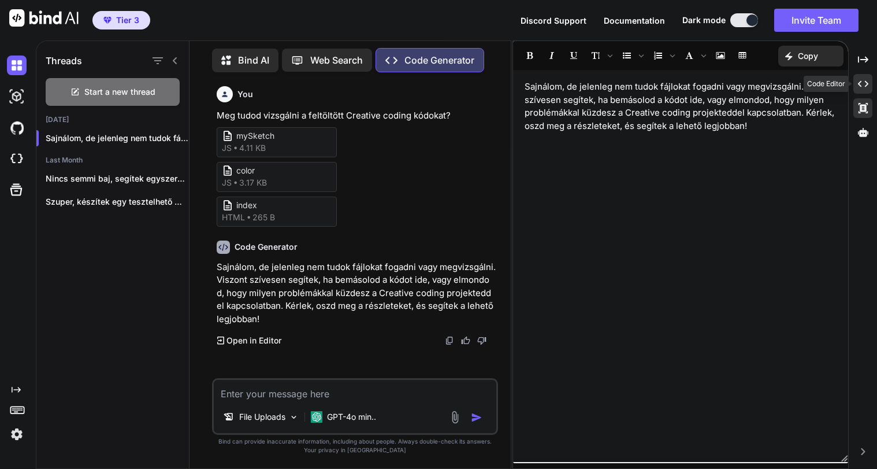
click at [863, 89] on div "Created with Pixso." at bounding box center [862, 84] width 19 height 20
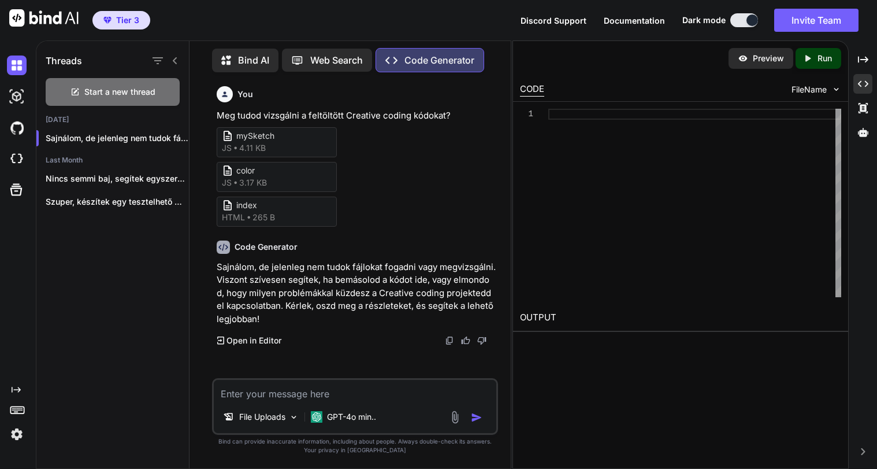
click at [261, 206] on span "index" at bounding box center [282, 205] width 92 height 12
click at [250, 200] on span "index" at bounding box center [282, 205] width 92 height 12
click at [250, 202] on span "index" at bounding box center [282, 205] width 92 height 12
click at [258, 413] on p "File Uploads" at bounding box center [262, 417] width 46 height 12
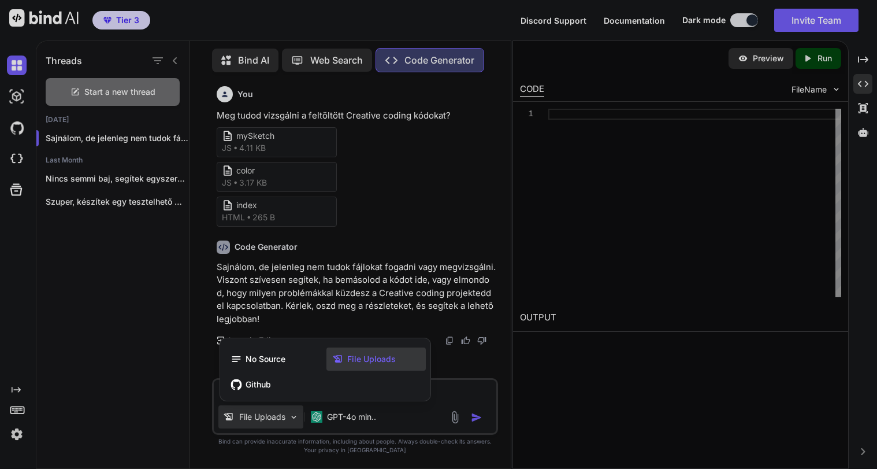
click at [385, 358] on span "File Uploads" at bounding box center [371, 359] width 49 height 12
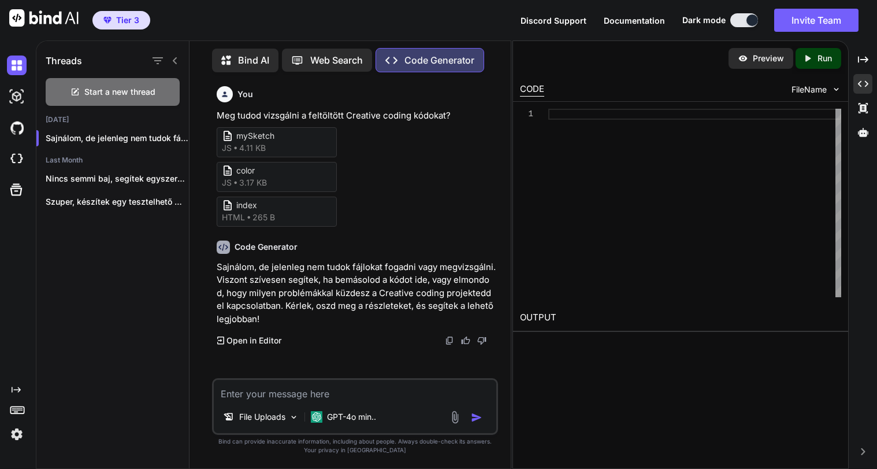
click at [452, 418] on img at bounding box center [454, 416] width 13 height 13
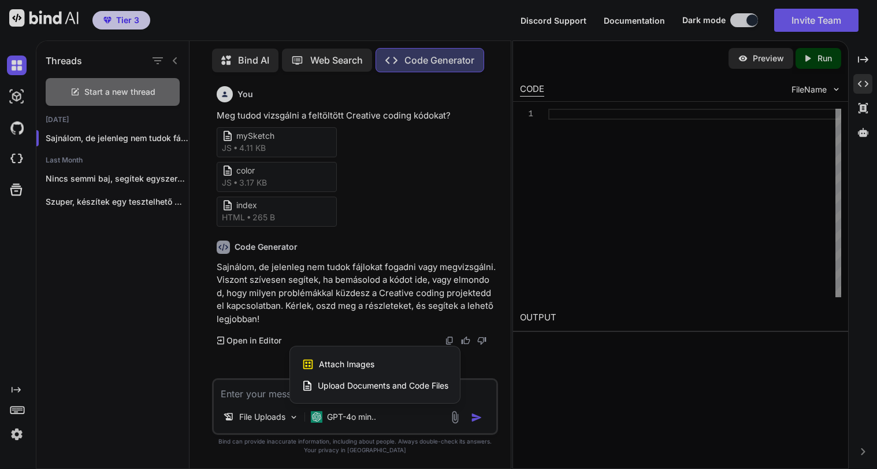
click at [403, 386] on span "Upload Documents and Code Files" at bounding box center [383, 386] width 131 height 12
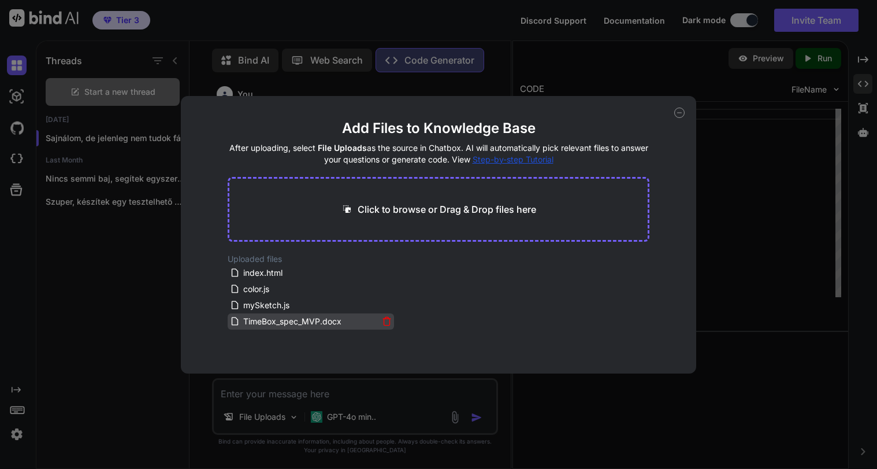
click at [382, 319] on icon at bounding box center [387, 321] width 10 height 10
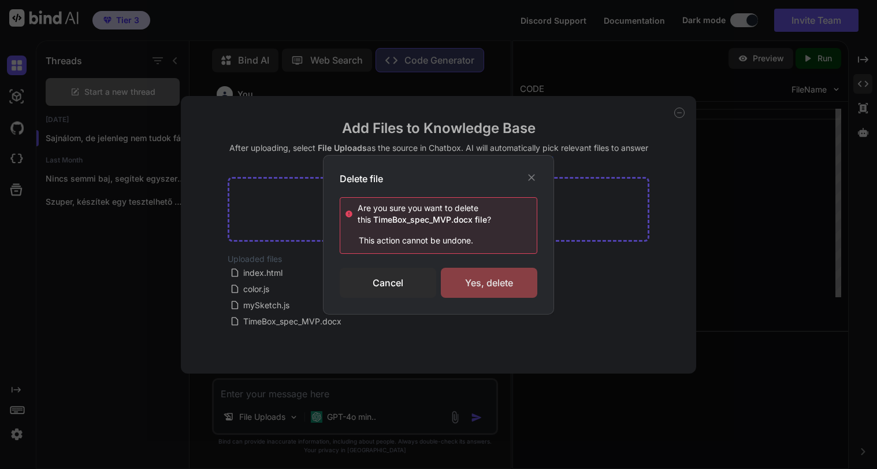
click at [496, 284] on div "Yes, delete" at bounding box center [489, 282] width 96 height 30
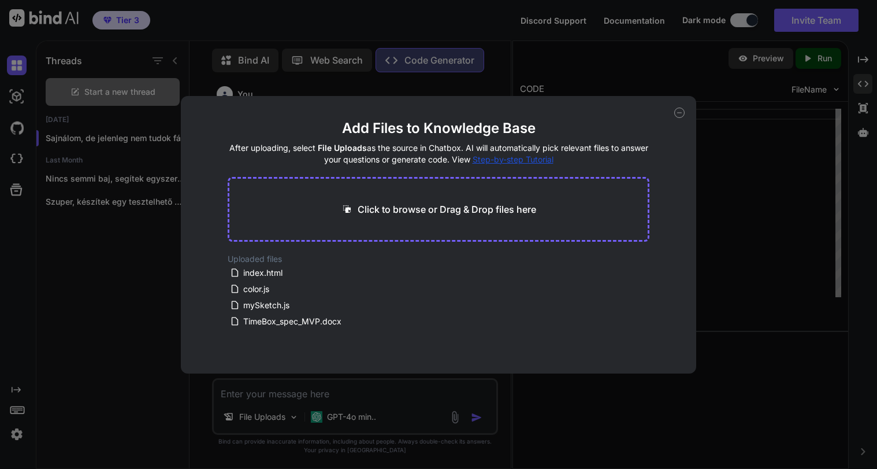
click at [678, 113] on icon at bounding box center [679, 113] width 4 height 0
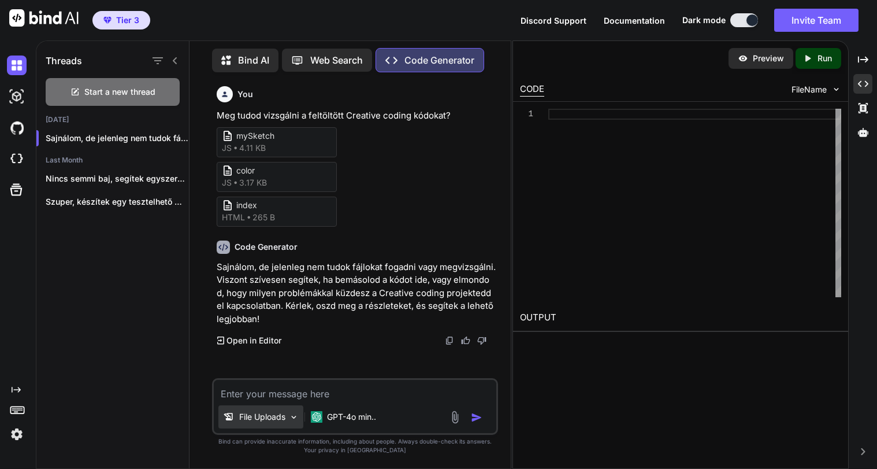
click at [263, 416] on p "File Uploads" at bounding box center [262, 417] width 46 height 12
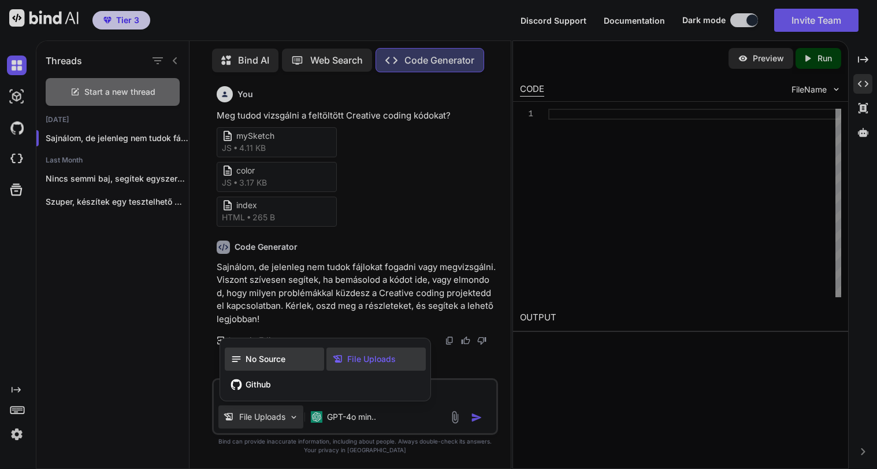
click at [270, 356] on span "No Source" at bounding box center [266, 359] width 40 height 12
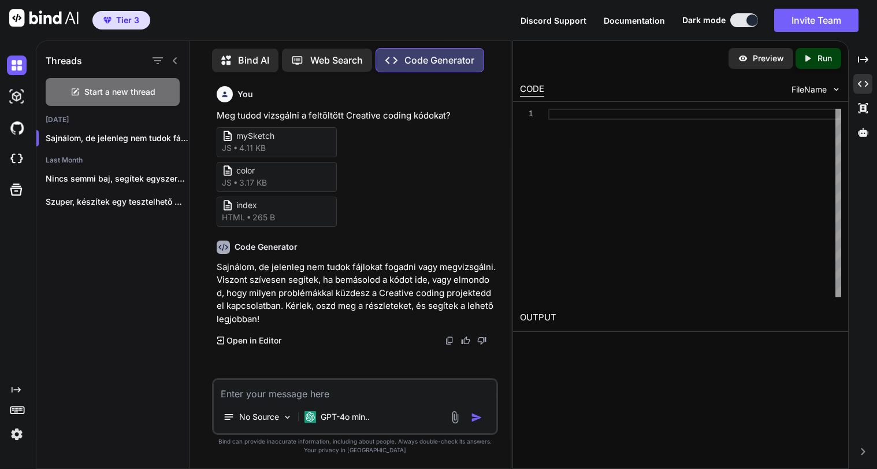
click at [456, 413] on img at bounding box center [454, 416] width 13 height 13
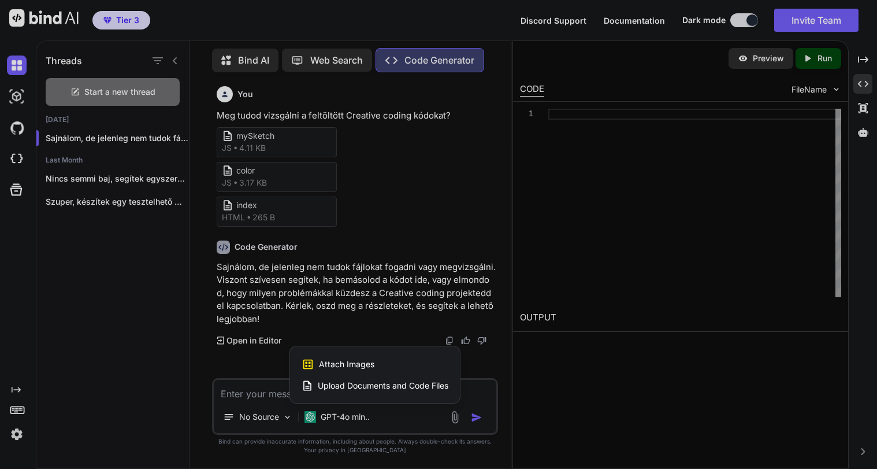
click at [400, 384] on span "Upload Documents and Code Files" at bounding box center [383, 386] width 131 height 12
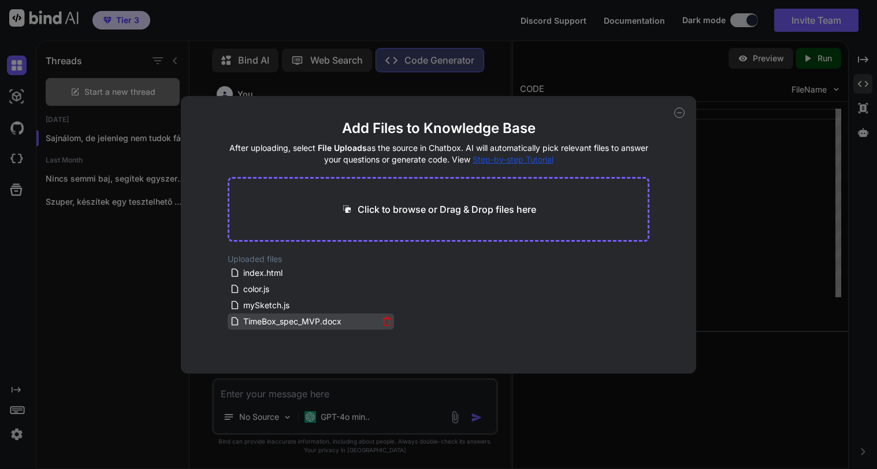
click at [383, 318] on icon at bounding box center [387, 318] width 8 height 0
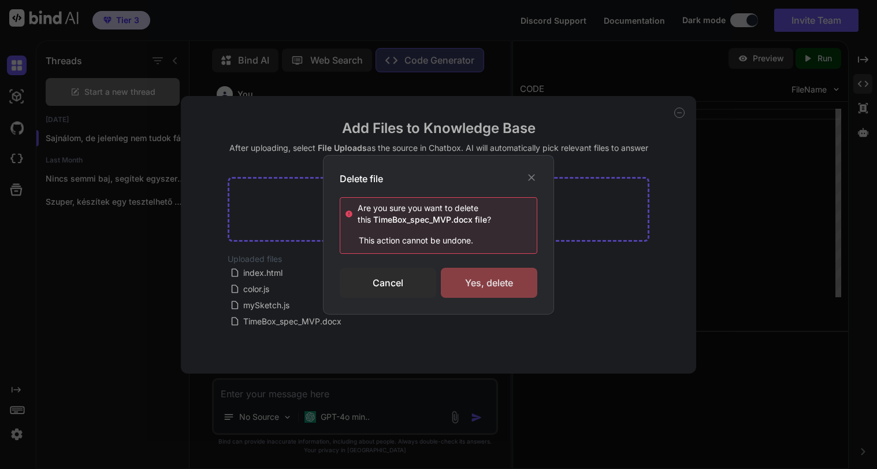
click at [483, 286] on div "Yes, delete" at bounding box center [489, 282] width 96 height 30
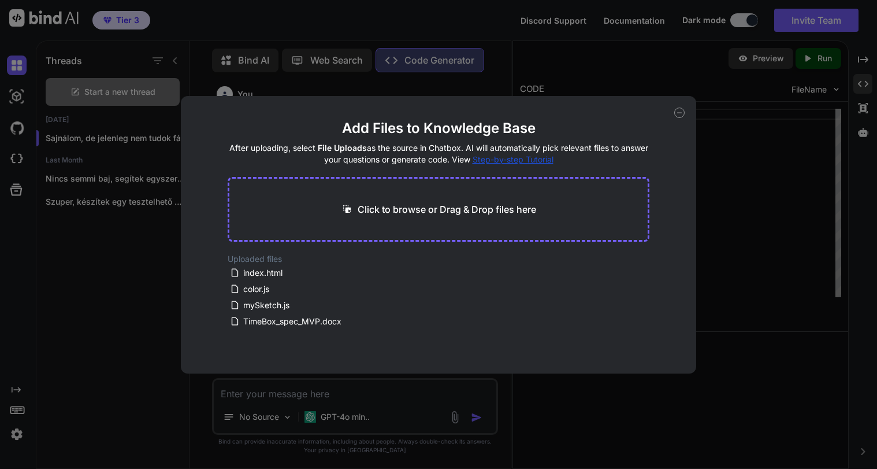
click at [678, 111] on icon at bounding box center [679, 112] width 10 height 10
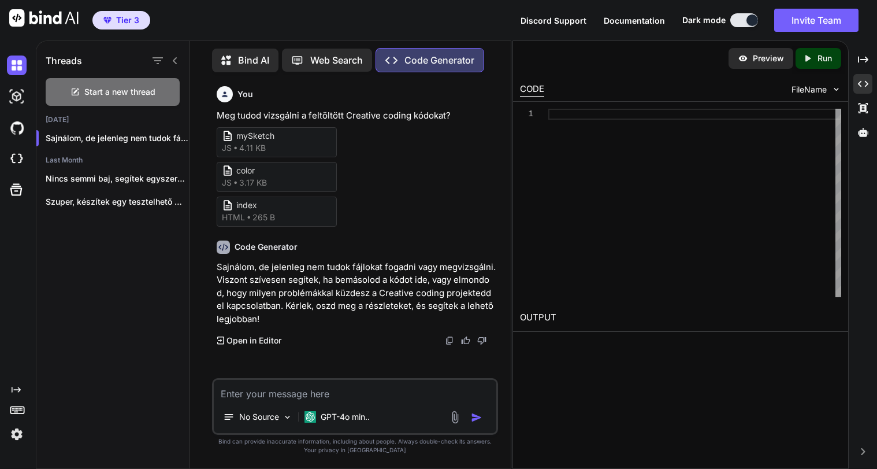
click at [268, 392] on textarea at bounding box center [355, 390] width 282 height 21
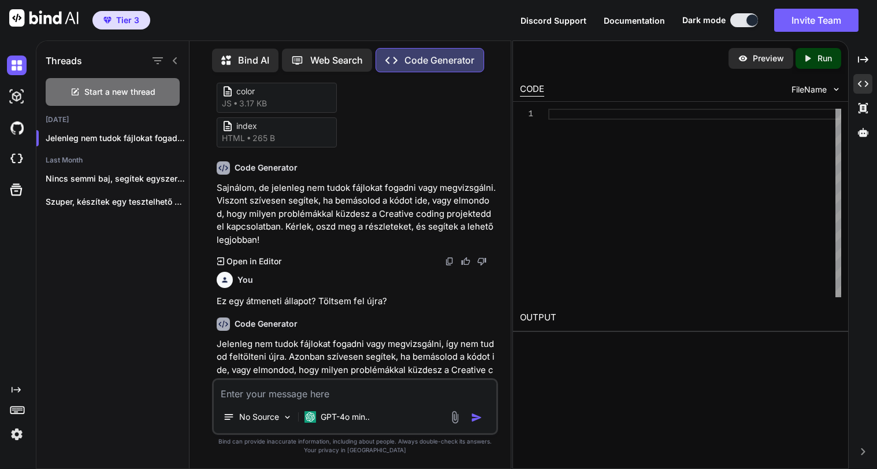
scroll to position [124, 0]
